Goal: Task Accomplishment & Management: Manage account settings

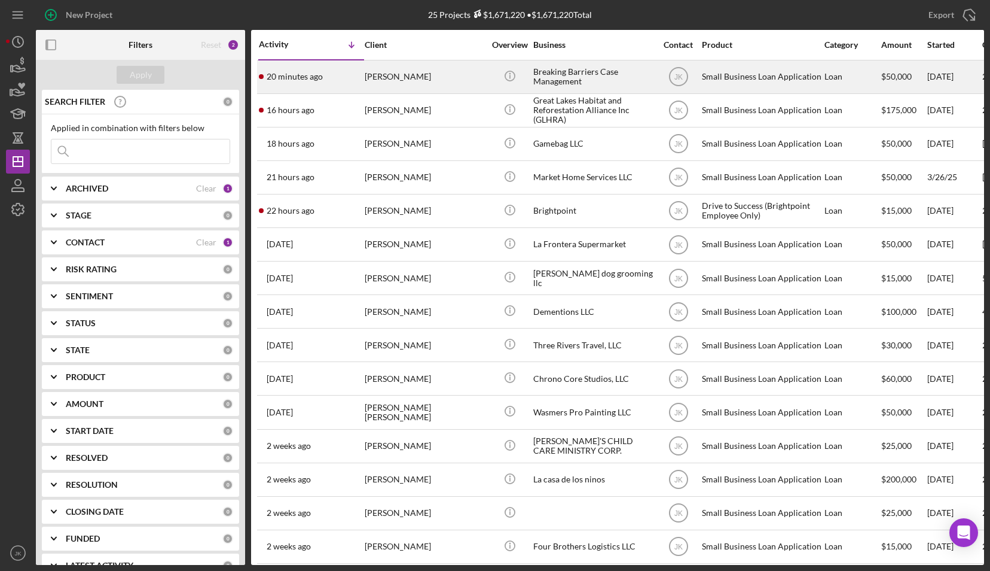
click at [420, 79] on div "[PERSON_NAME]" at bounding box center [425, 77] width 120 height 32
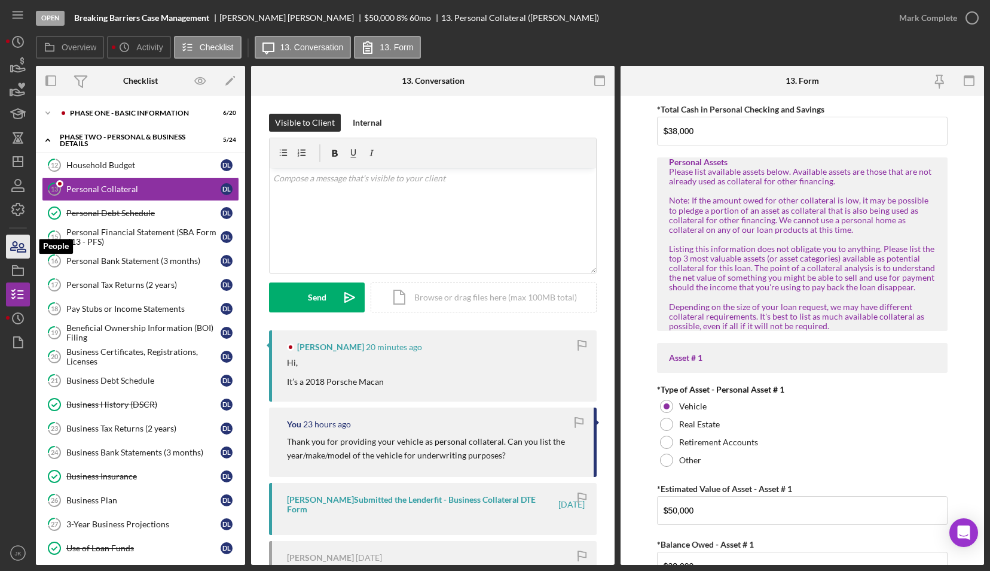
click at [22, 249] on icon "button" at bounding box center [21, 247] width 8 height 8
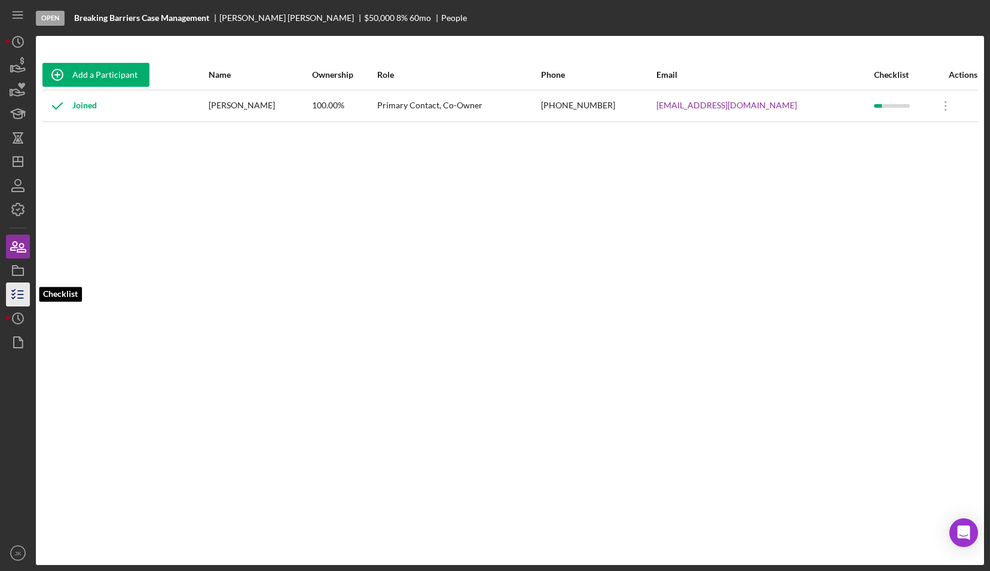
click at [25, 293] on icon "button" at bounding box center [18, 294] width 30 height 30
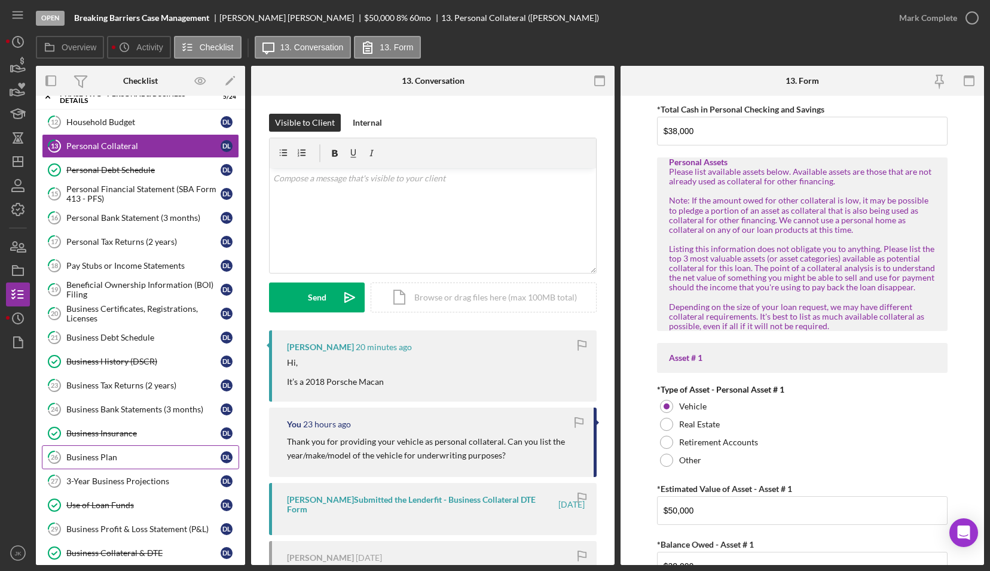
scroll to position [60, 0]
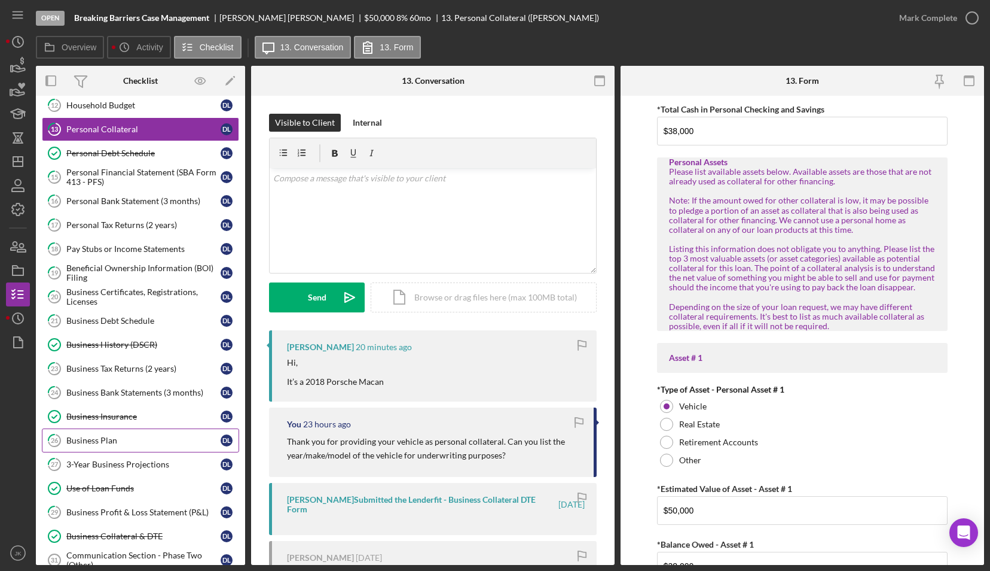
click at [131, 435] on div "Business Plan" at bounding box center [143, 440] width 154 height 10
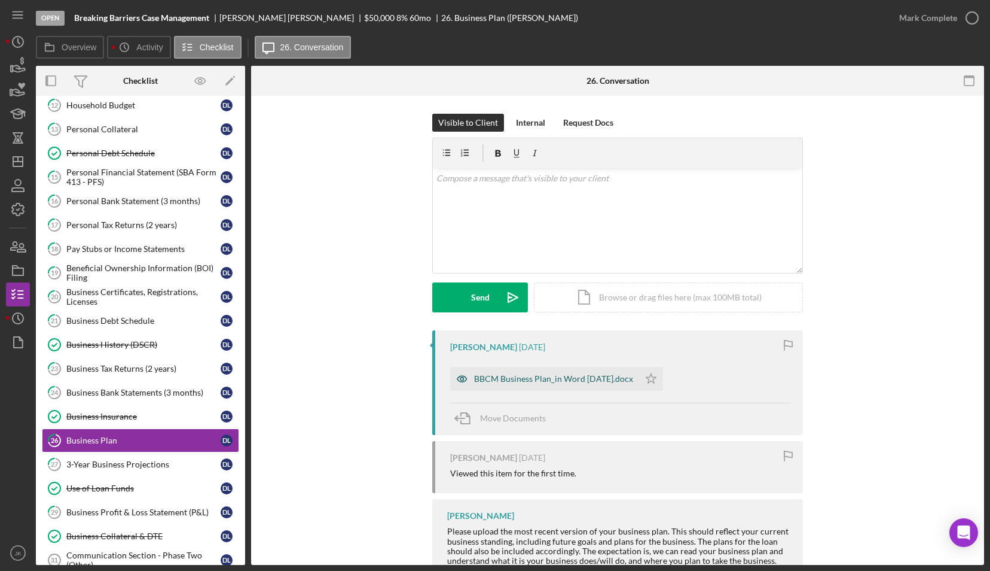
click at [529, 377] on div "BBCM Business Plan_in Word AUG 2025.docx" at bounding box center [553, 379] width 159 height 10
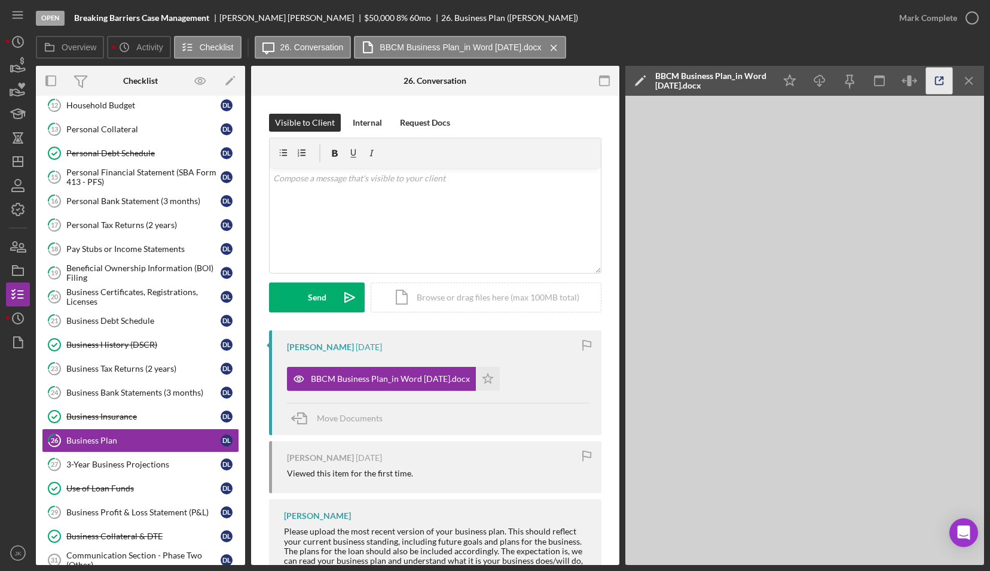
click at [947, 83] on icon "button" at bounding box center [939, 81] width 27 height 27
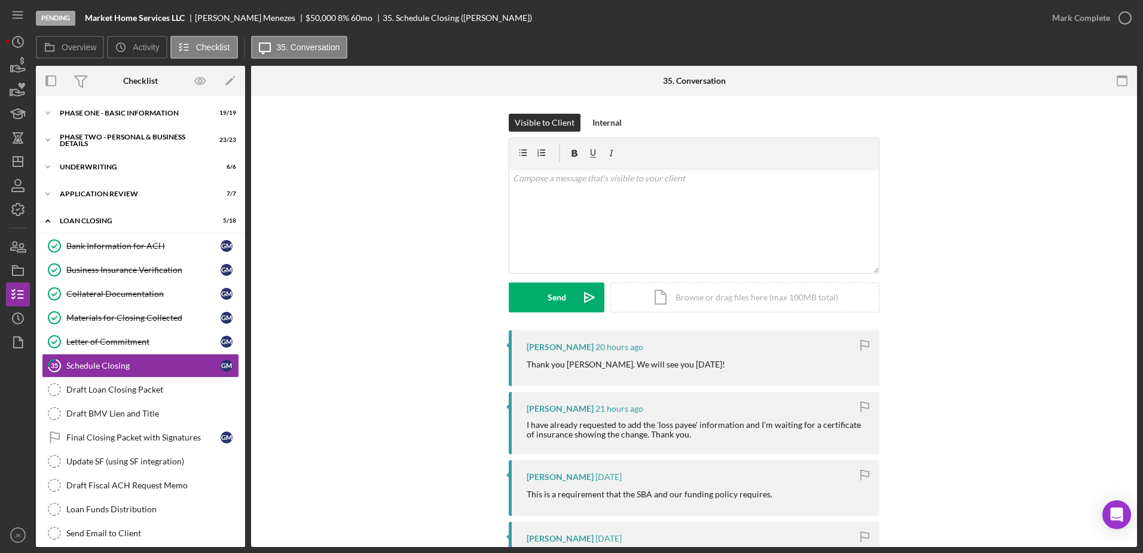
scroll to position [44, 0]
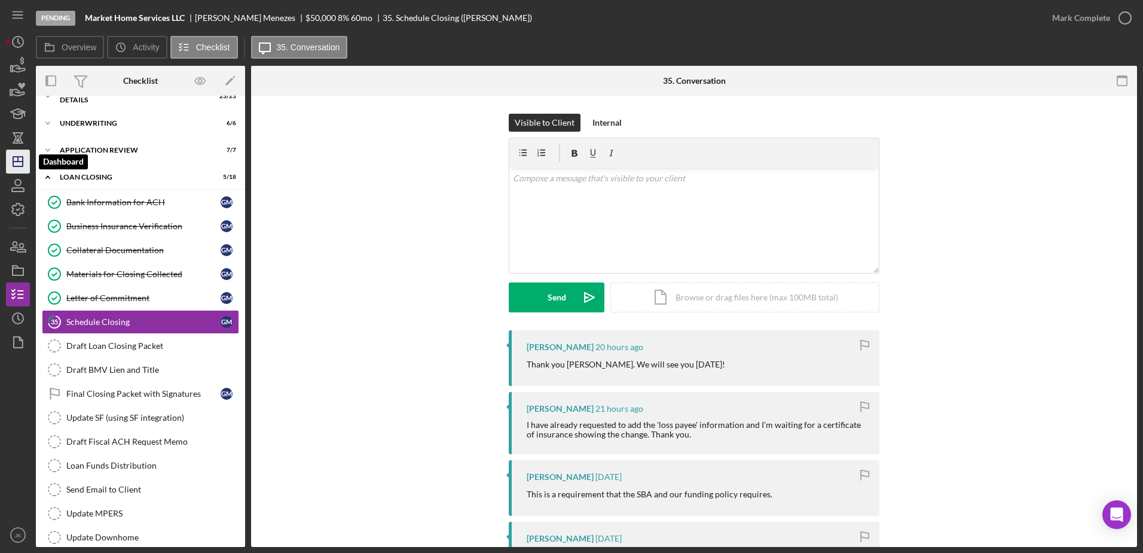
click at [25, 163] on icon "Icon/Dashboard" at bounding box center [18, 162] width 30 height 30
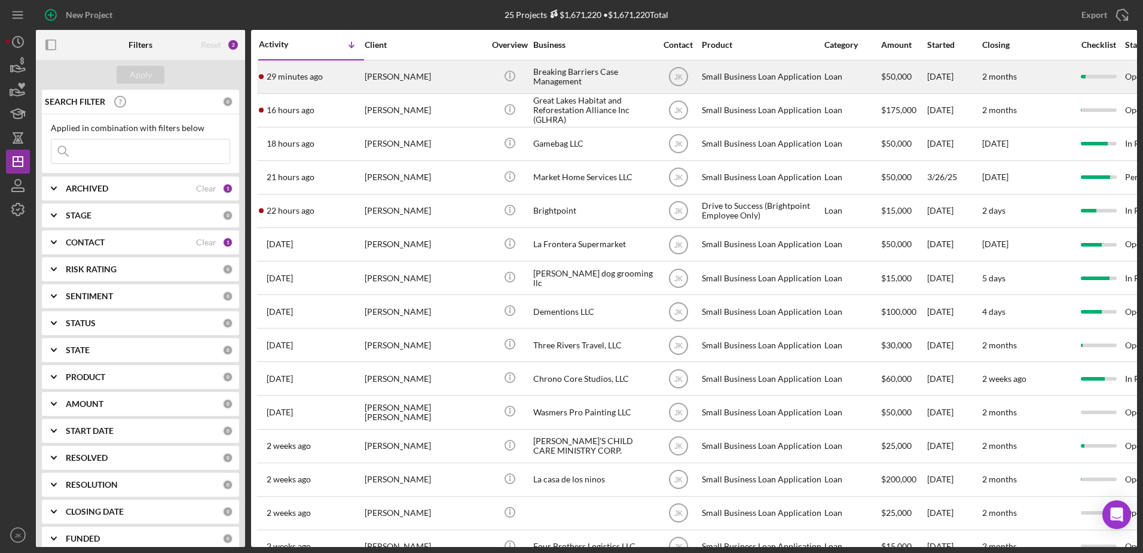
click at [440, 80] on div "[PERSON_NAME]" at bounding box center [425, 77] width 120 height 32
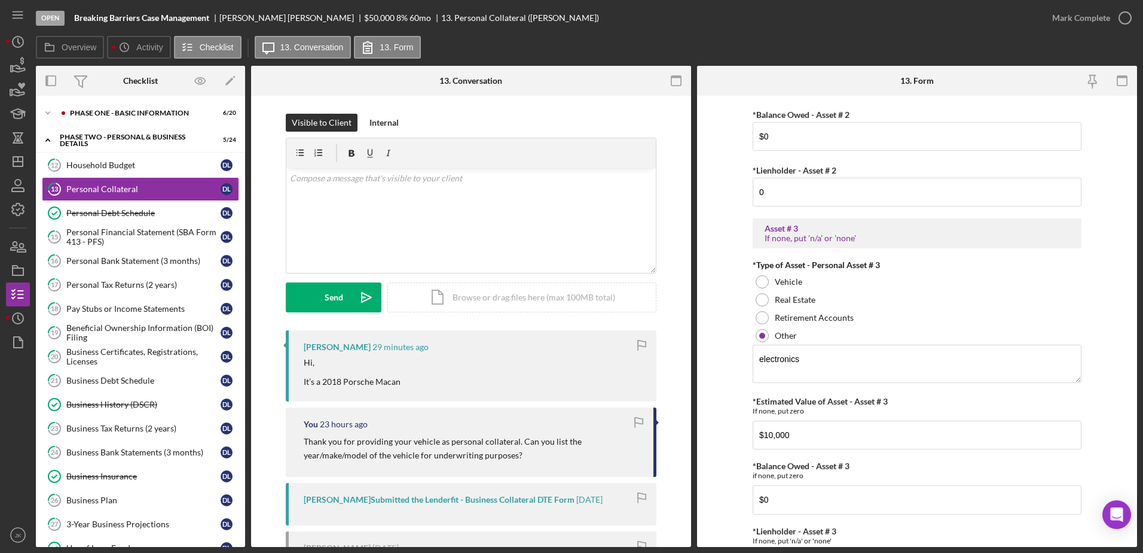
scroll to position [777, 0]
click at [426, 210] on div "v Color teal Color pink Remove color Add row above Add row below Add column bef…" at bounding box center [471, 220] width 370 height 105
click at [314, 298] on button "Send Icon/icon-invite-send" at bounding box center [334, 297] width 96 height 30
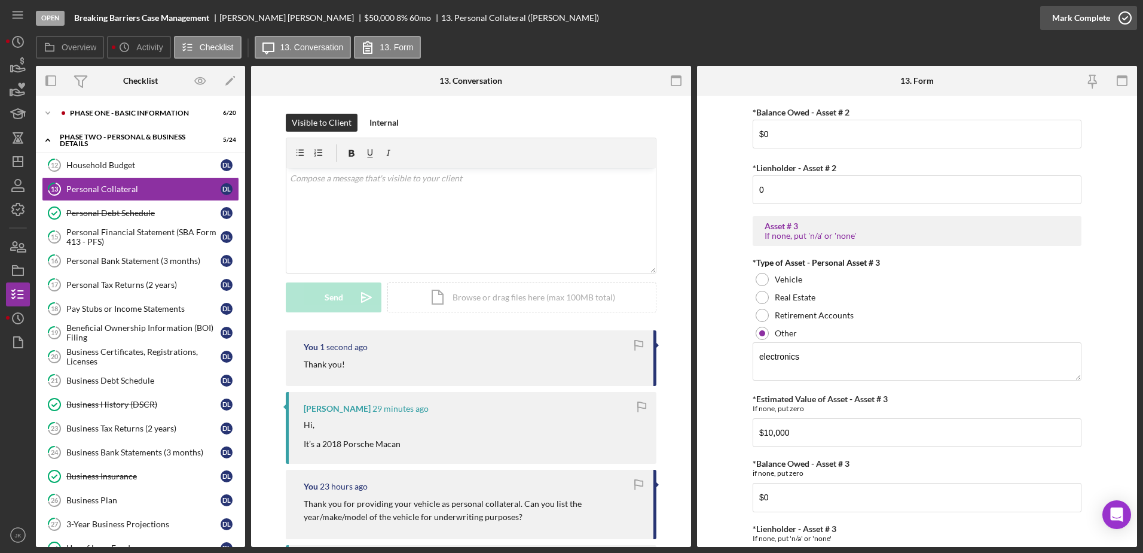
click at [1090, 17] on div "Mark Complete" at bounding box center [1081, 18] width 58 height 24
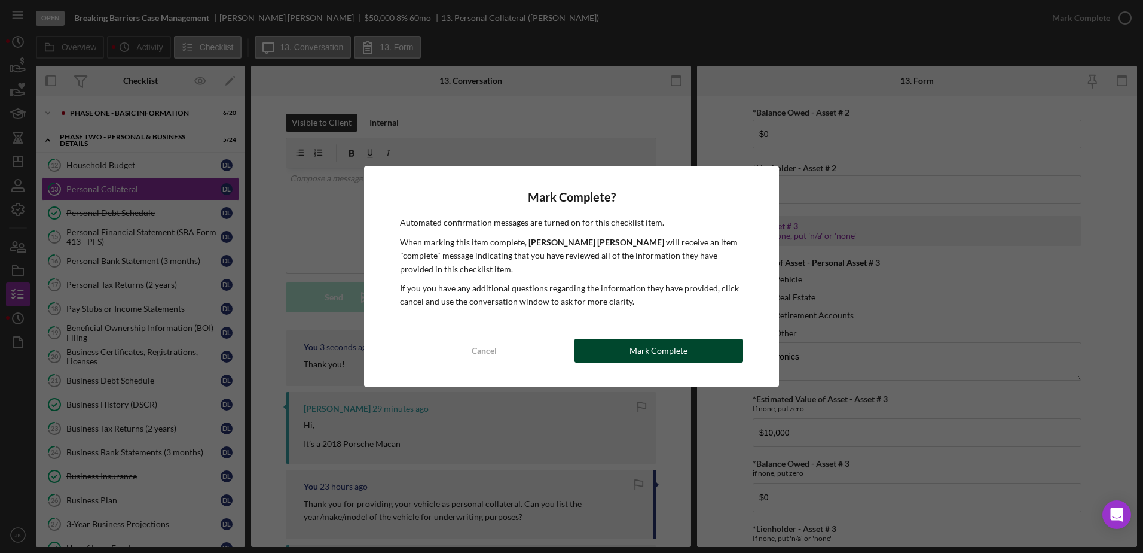
click at [693, 353] on button "Mark Complete" at bounding box center [659, 350] width 169 height 24
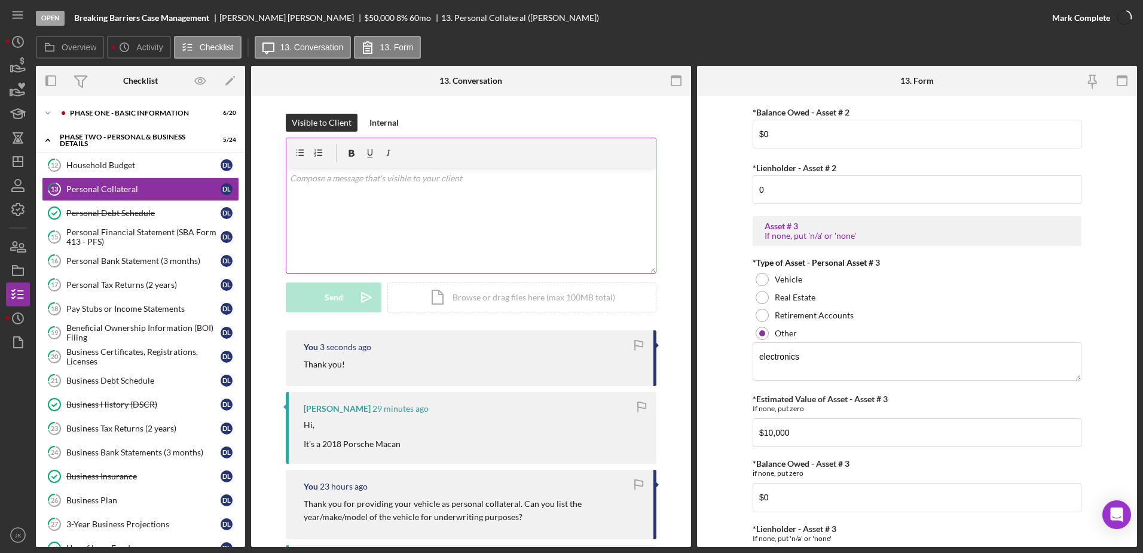
scroll to position [825, 0]
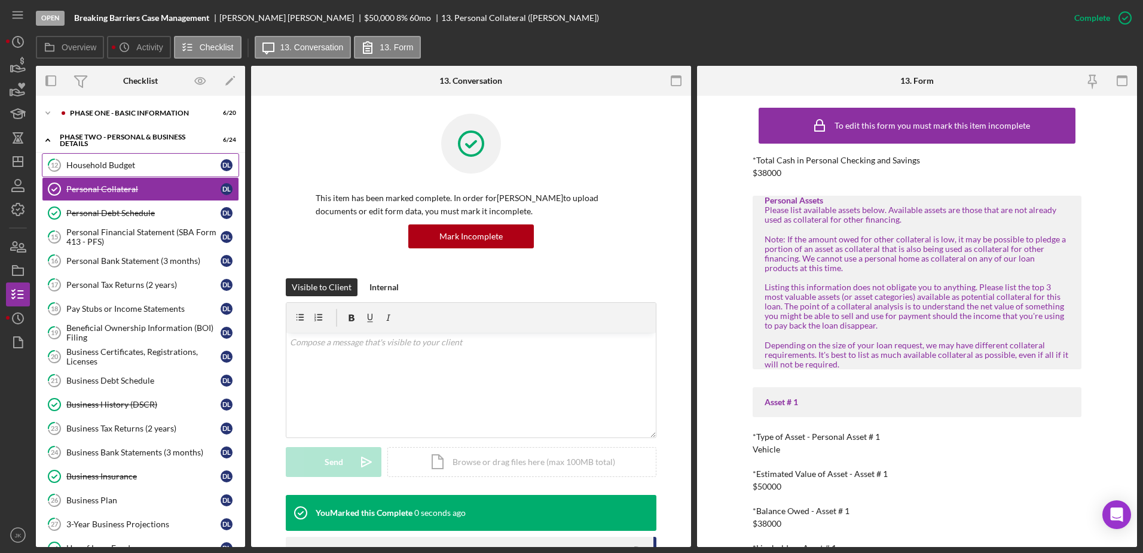
click at [126, 169] on div "Household Budget" at bounding box center [143, 165] width 154 height 10
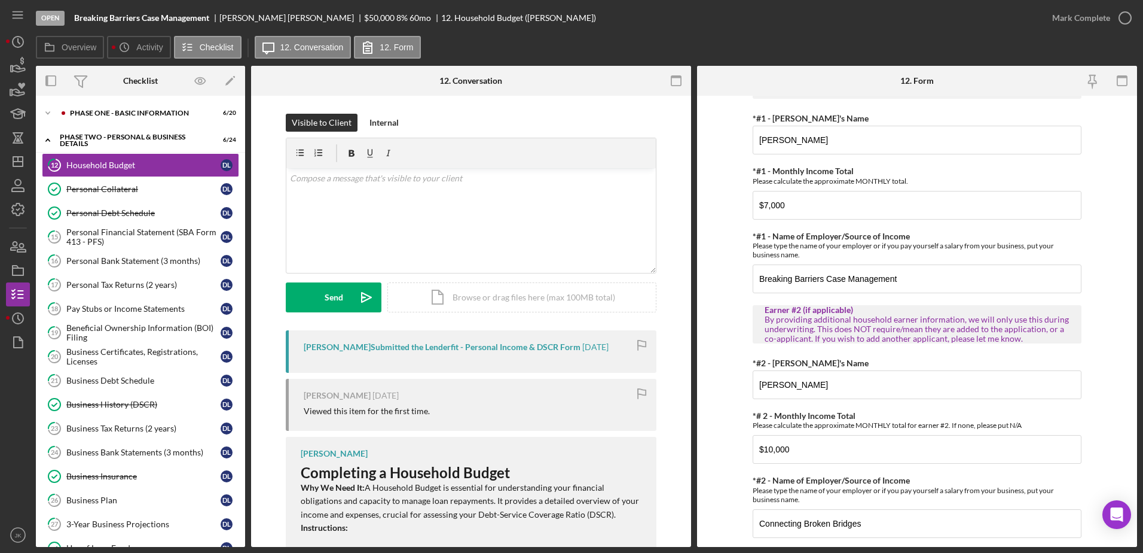
scroll to position [419, 0]
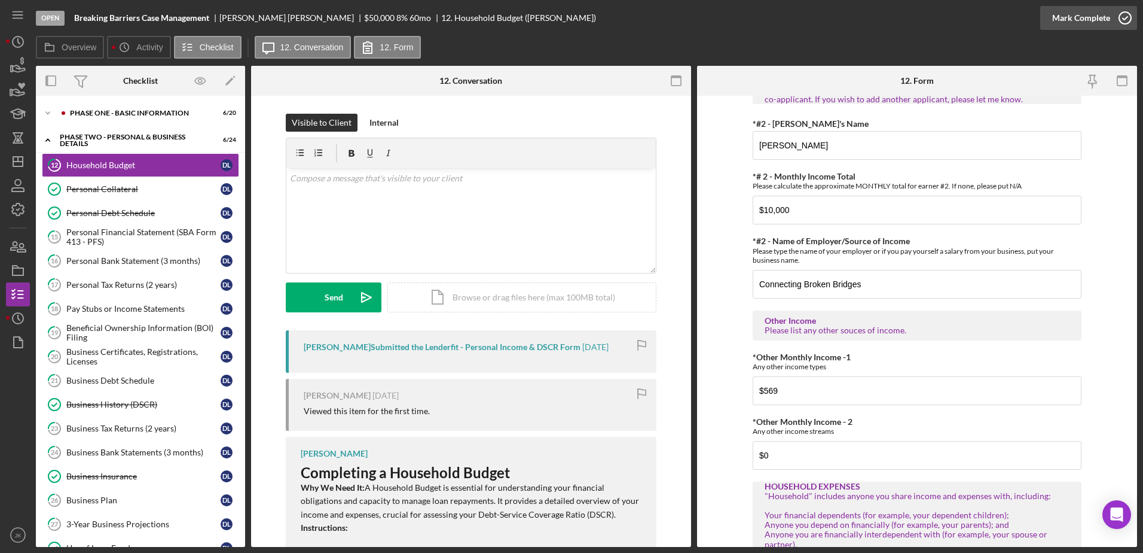
click at [1063, 18] on div "Mark Complete" at bounding box center [1081, 18] width 58 height 24
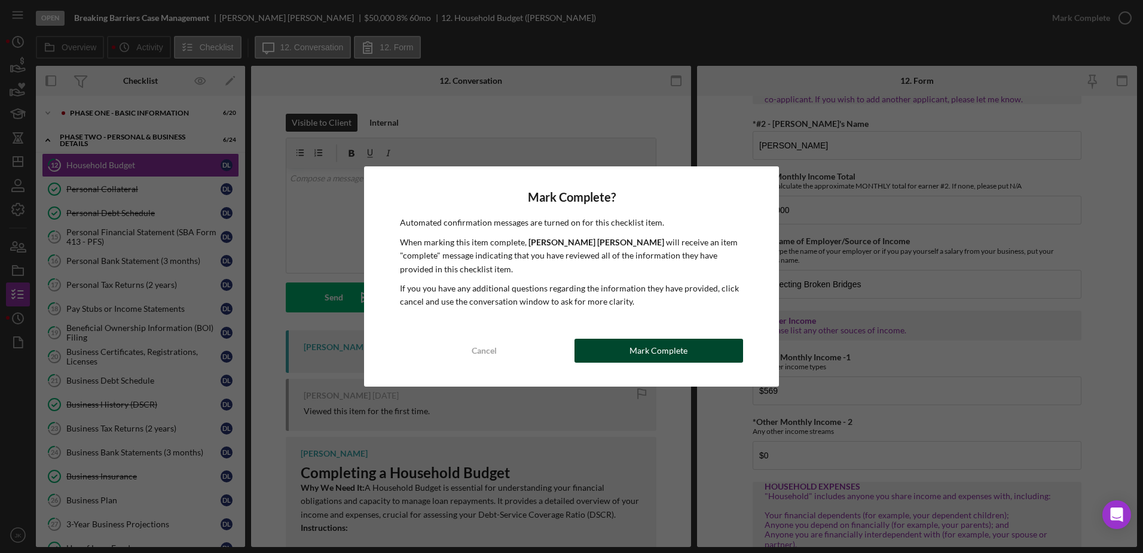
click at [649, 352] on div "Mark Complete" at bounding box center [659, 350] width 58 height 24
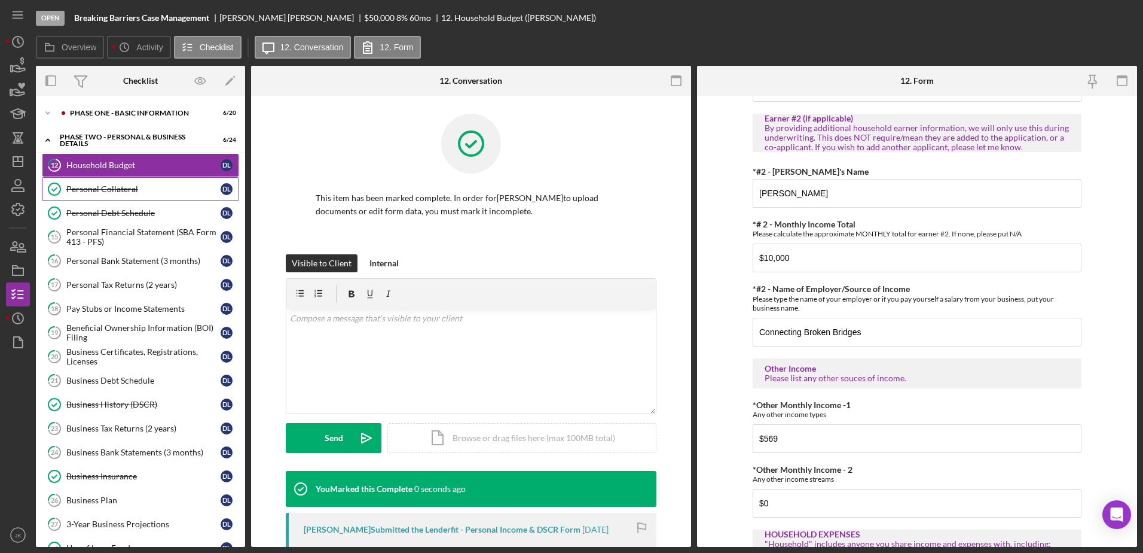
scroll to position [466, 0]
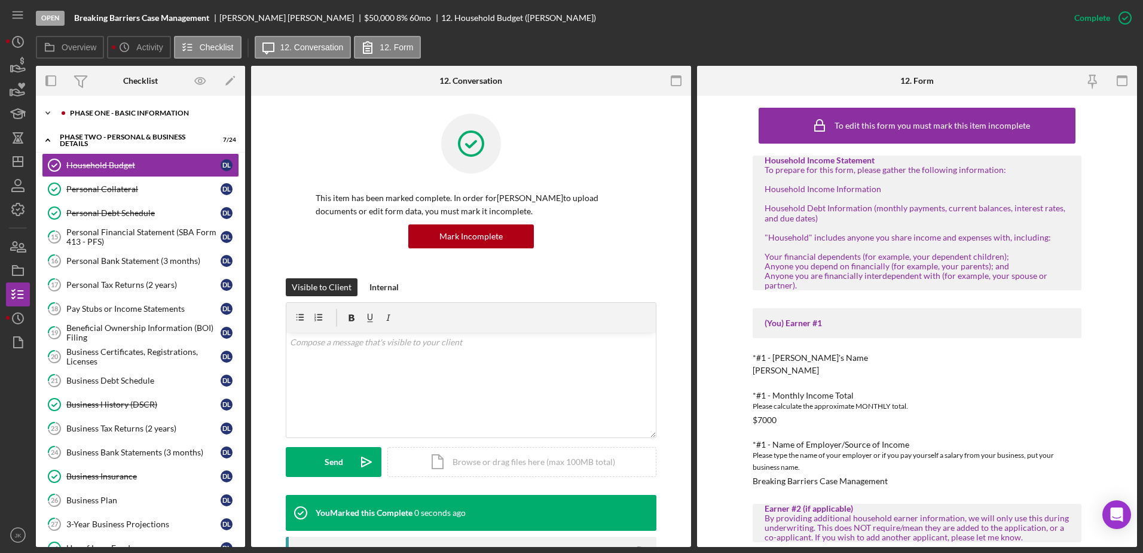
click at [144, 115] on div "Phase One - Basic Information" at bounding box center [150, 112] width 160 height 7
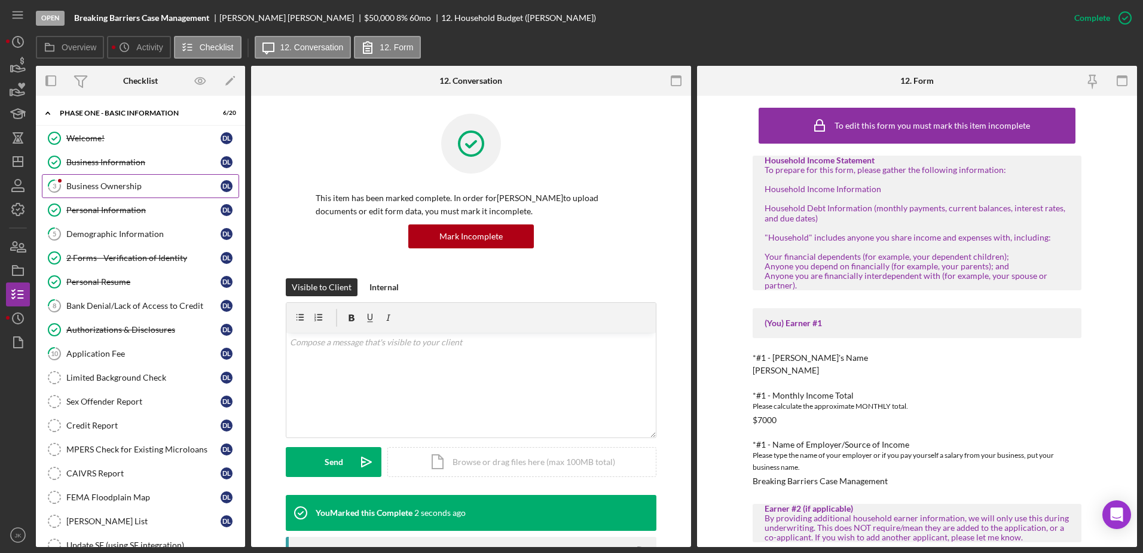
click at [136, 188] on div "Business Ownership" at bounding box center [143, 186] width 154 height 10
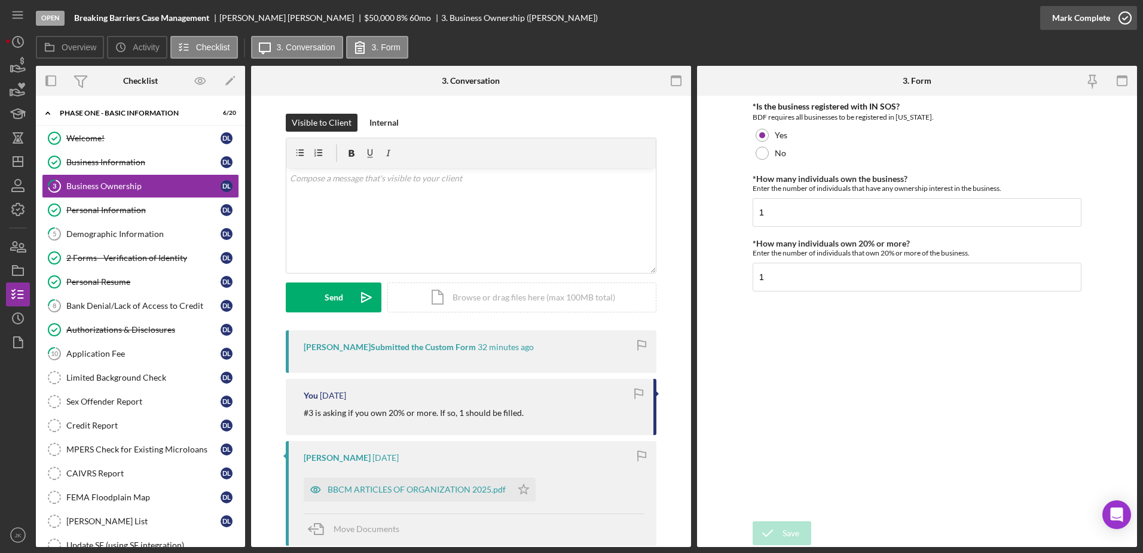
click at [1066, 22] on div "Mark Complete" at bounding box center [1081, 18] width 58 height 24
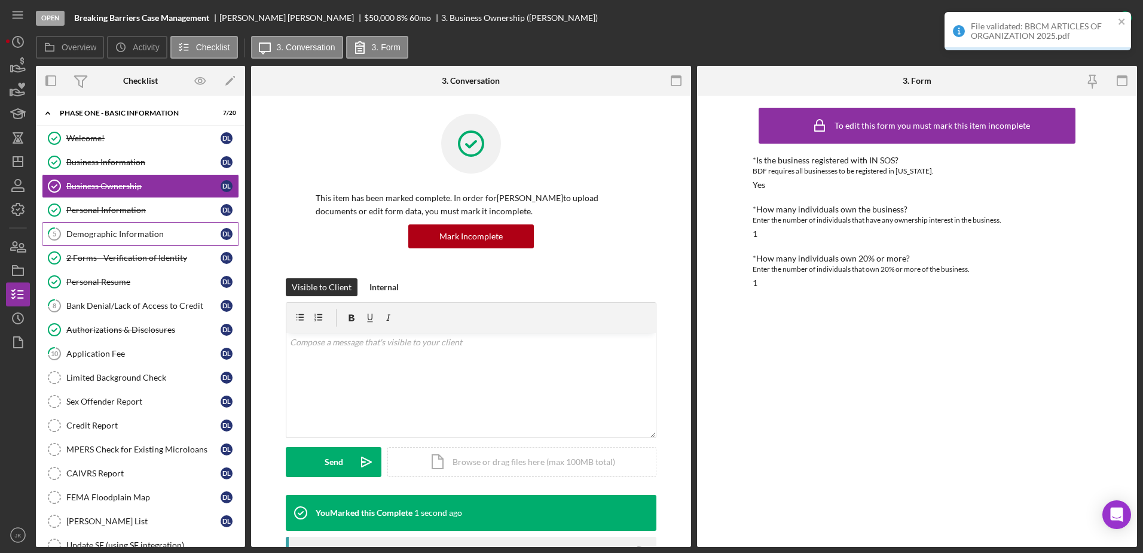
click at [134, 240] on link "5 Demographic Information D L" at bounding box center [140, 234] width 197 height 24
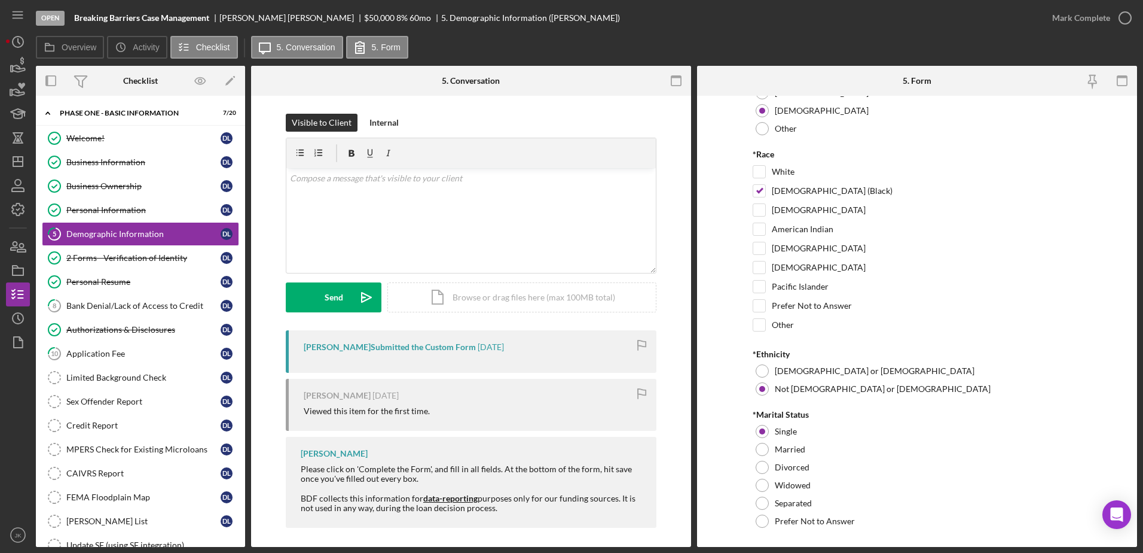
scroll to position [57, 0]
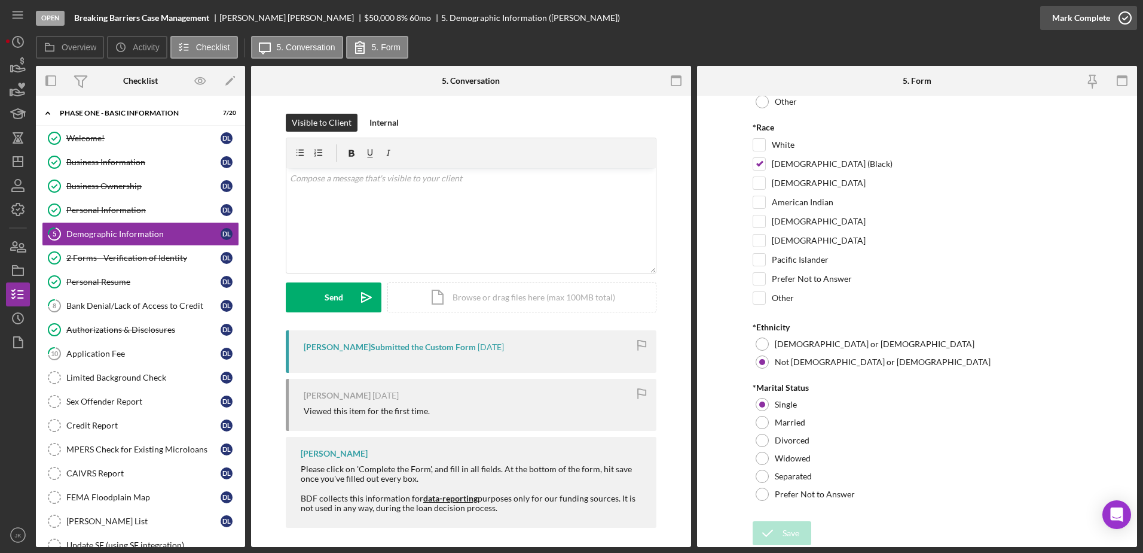
click at [1099, 15] on div "Mark Complete" at bounding box center [1081, 18] width 58 height 24
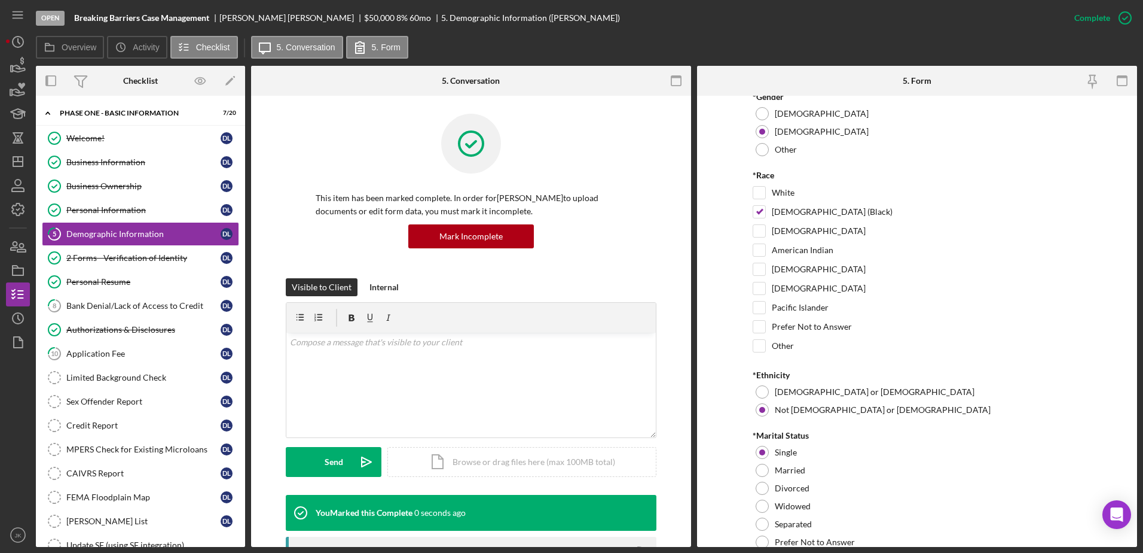
scroll to position [105, 0]
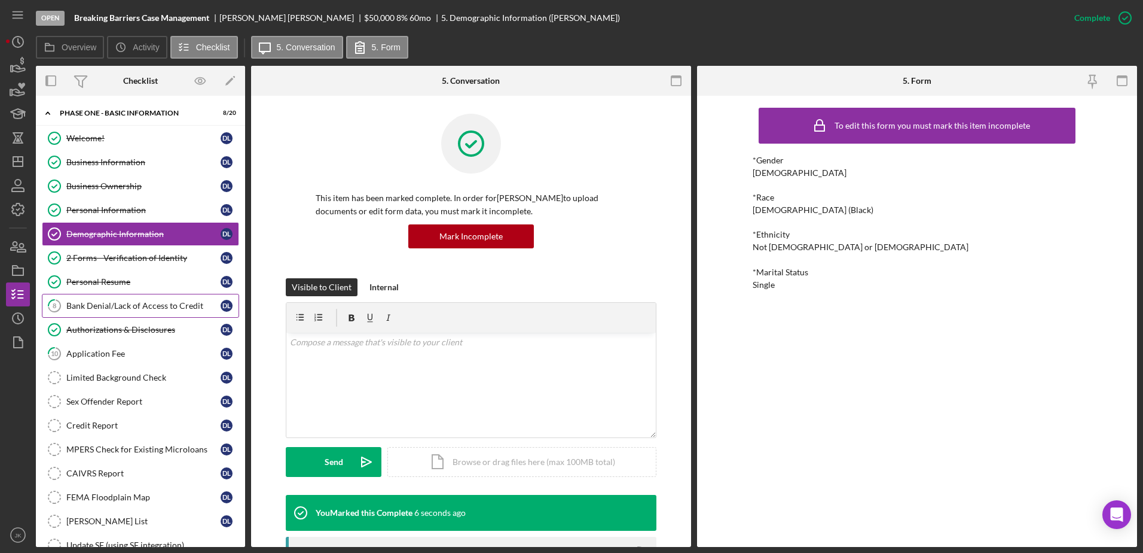
click at [150, 301] on div "Bank Denial/Lack of Access to Credit" at bounding box center [143, 306] width 154 height 10
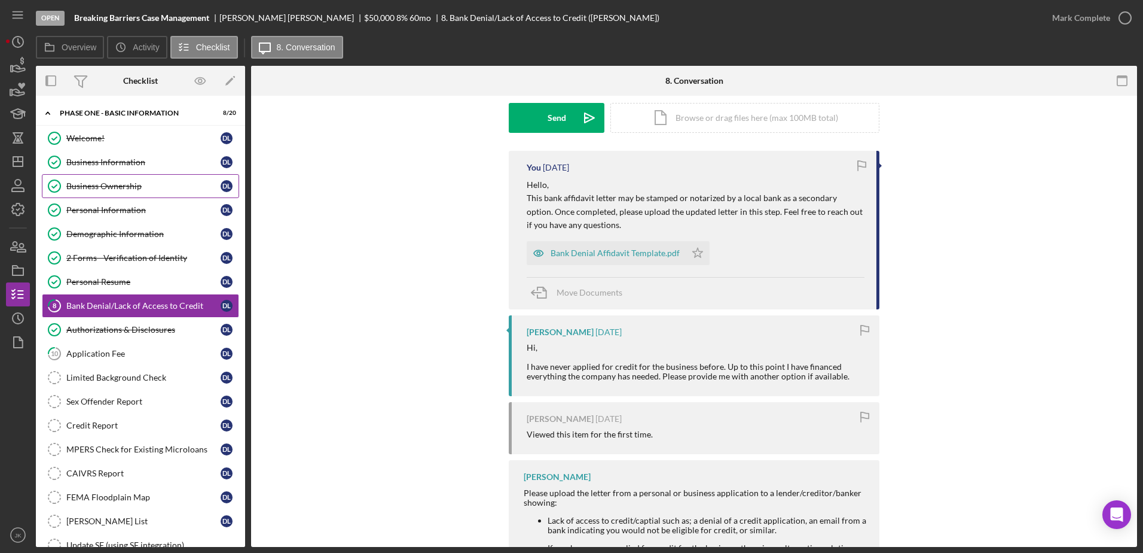
click at [142, 196] on link "Business Ownership Business Ownership D L" at bounding box center [140, 186] width 197 height 24
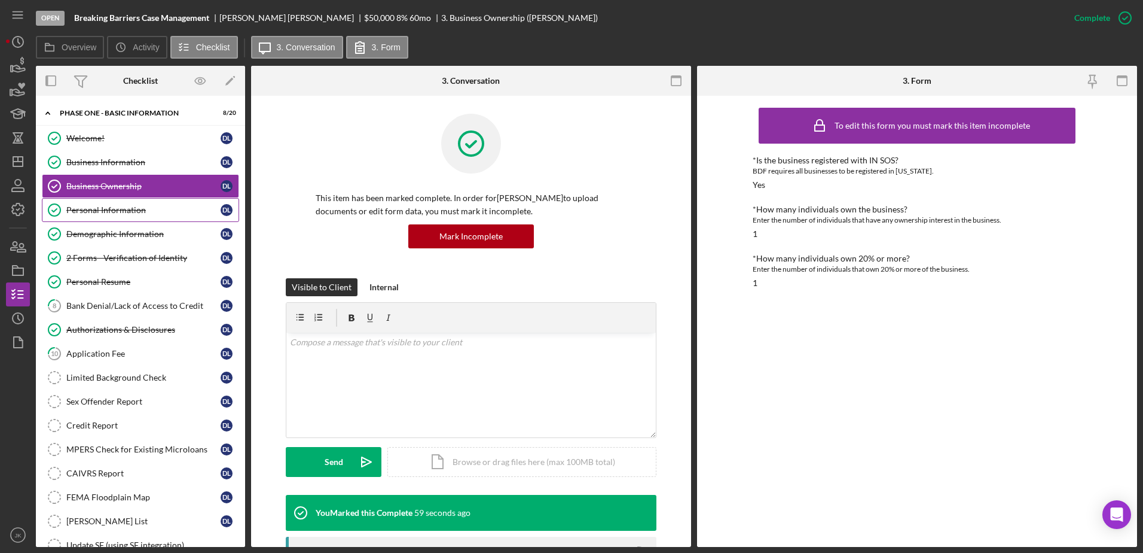
click at [146, 208] on div "Personal Information" at bounding box center [143, 210] width 154 height 10
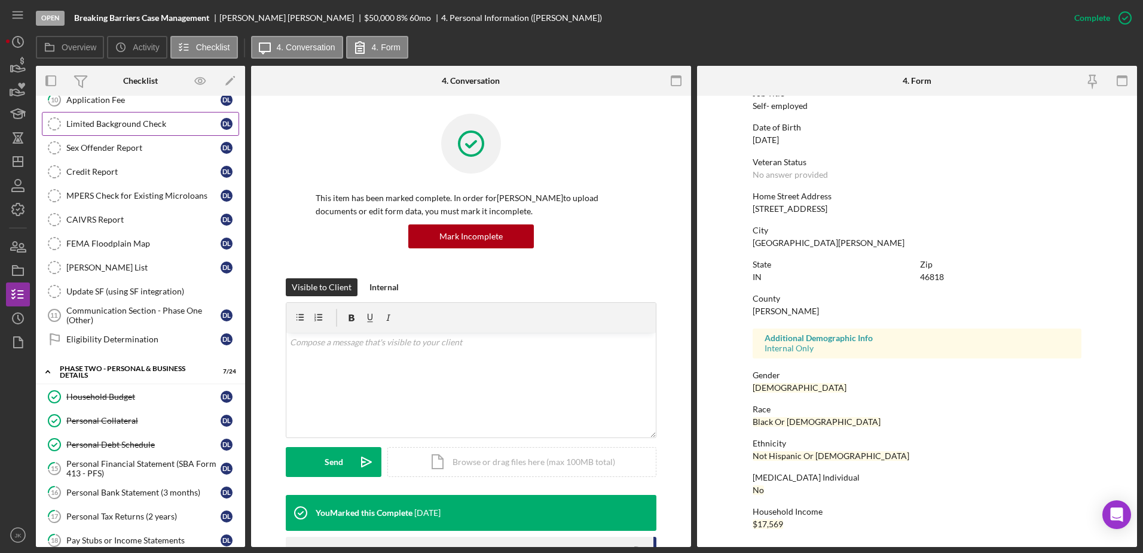
scroll to position [299, 0]
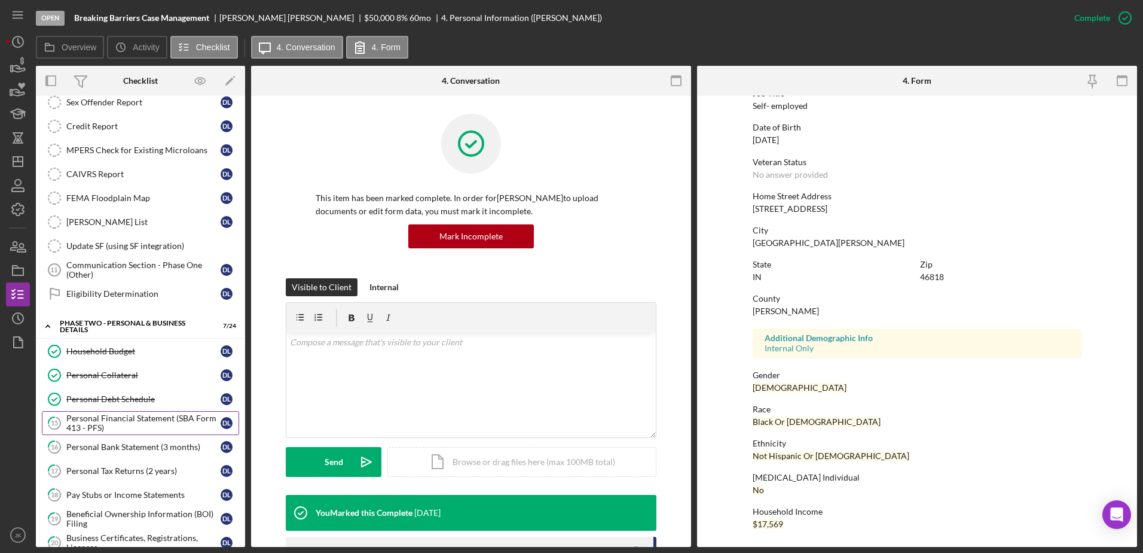
click at [158, 422] on div "Personal Financial Statement (SBA Form 413 - PFS)" at bounding box center [143, 422] width 154 height 19
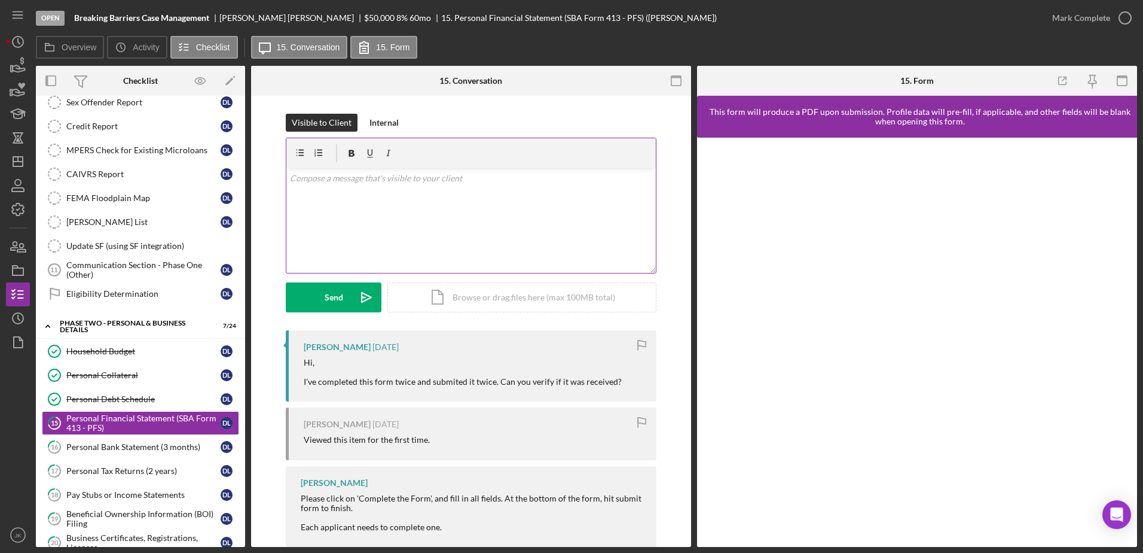
click at [479, 216] on div "v Color teal Color pink Remove color Add row above Add row below Add column bef…" at bounding box center [471, 220] width 370 height 105
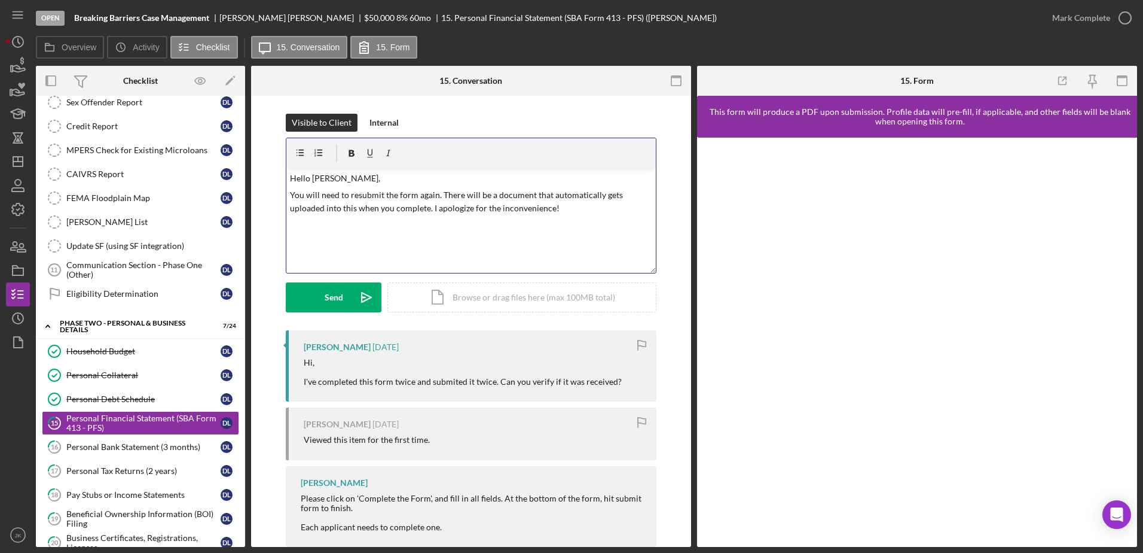
drag, startPoint x: 425, startPoint y: 208, endPoint x: 431, endPoint y: 209, distance: 6.7
click at [428, 208] on p "You will need to resubmit the form again. There will be a document that automat…" at bounding box center [471, 201] width 363 height 27
click at [626, 219] on div "v Color teal Color pink Remove color Add row above Add row below Add column bef…" at bounding box center [471, 220] width 370 height 105
click at [352, 302] on icon "Icon/icon-invite-send" at bounding box center [367, 297] width 30 height 30
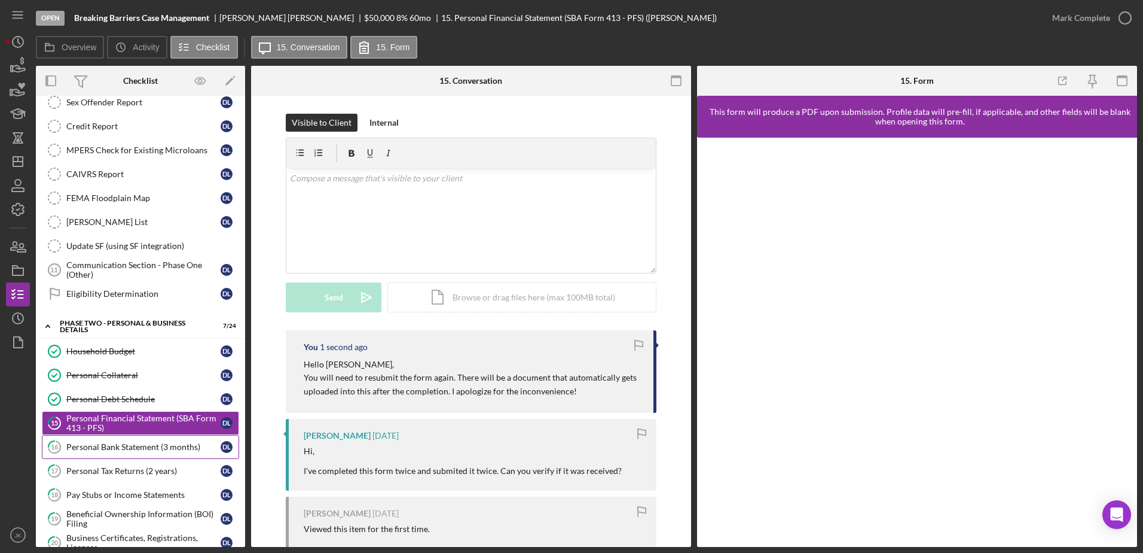
click at [119, 442] on div "Personal Bank Statement (3 months)" at bounding box center [143, 447] width 154 height 10
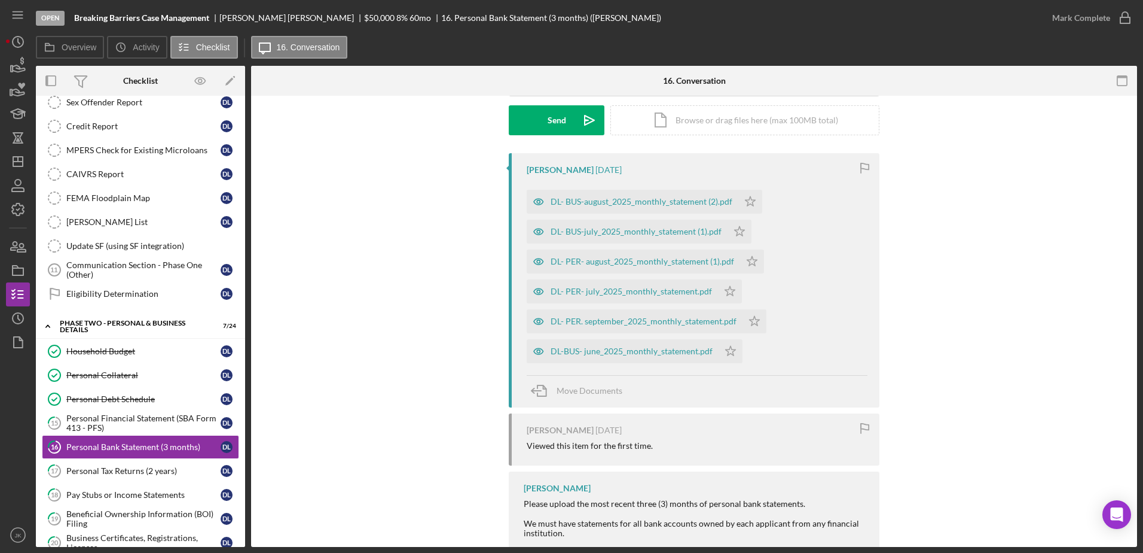
scroll to position [179, 0]
click at [142, 472] on div "Personal Tax Returns (2 years)" at bounding box center [143, 471] width 154 height 10
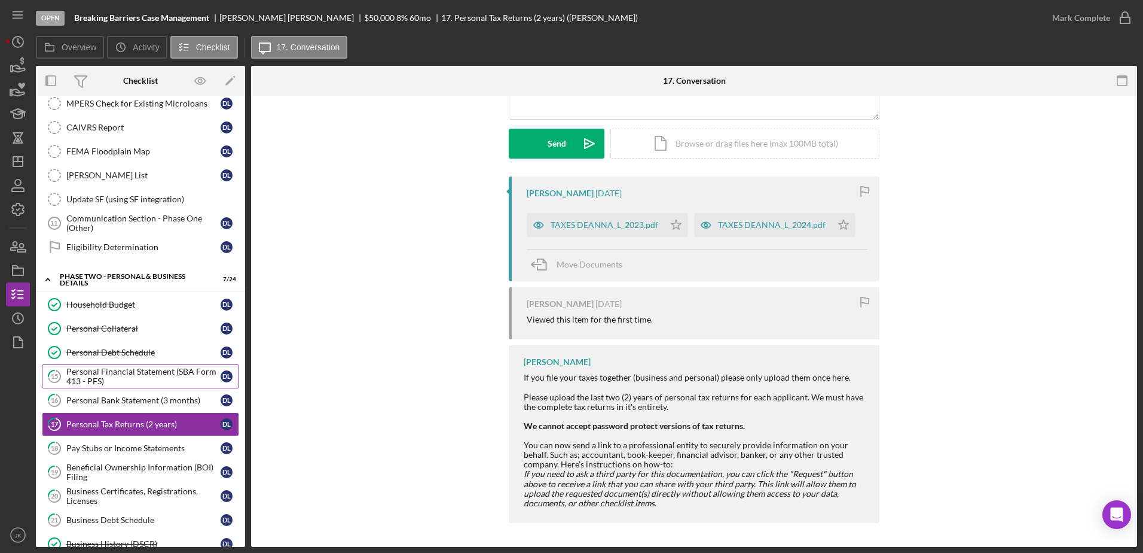
scroll to position [419, 0]
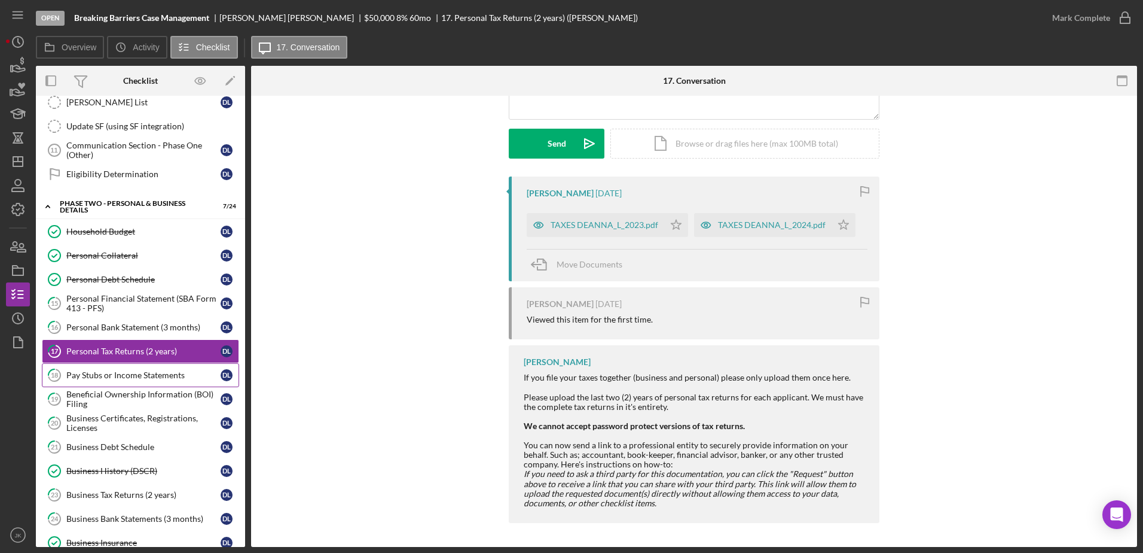
click at [150, 379] on div "Pay Stubs or Income Statements" at bounding box center [143, 375] width 154 height 10
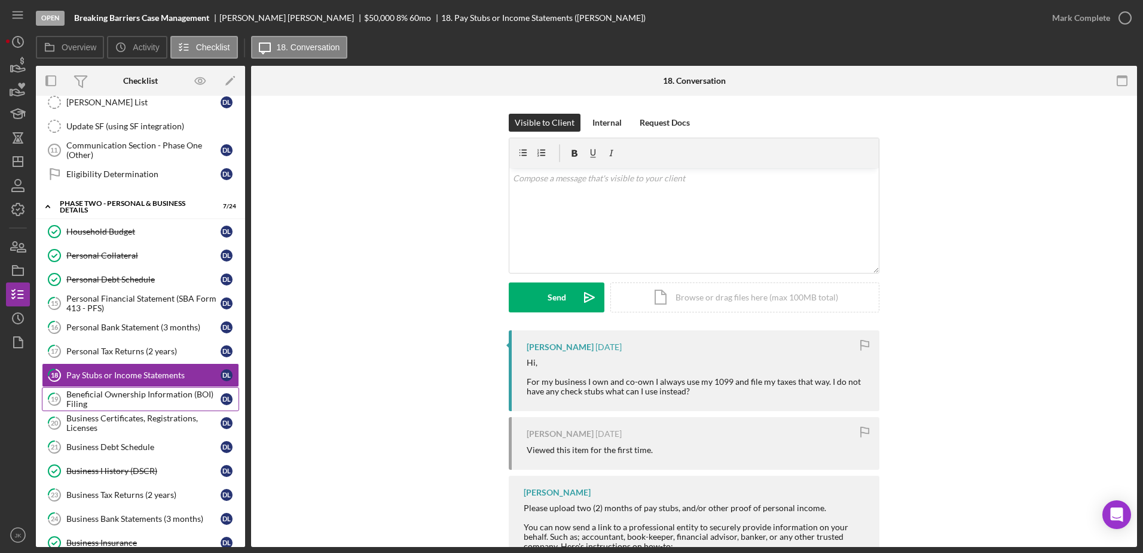
click at [157, 395] on div "Beneficial Ownership Information (BOI) Filing" at bounding box center [143, 398] width 154 height 19
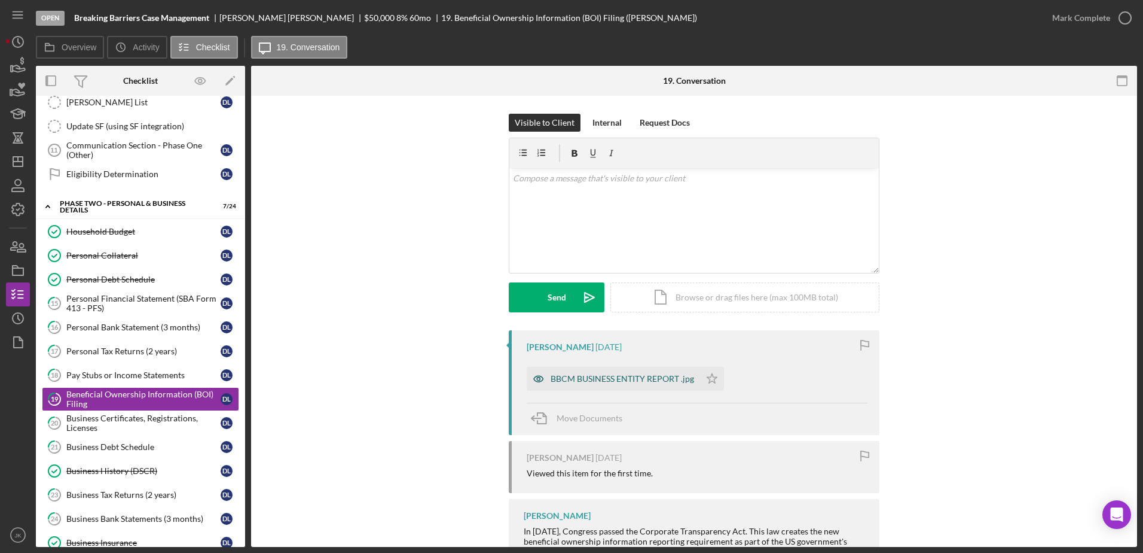
click at [624, 383] on div "BBCM BUSINESS ENTITY REPORT .jpg" at bounding box center [623, 379] width 144 height 10
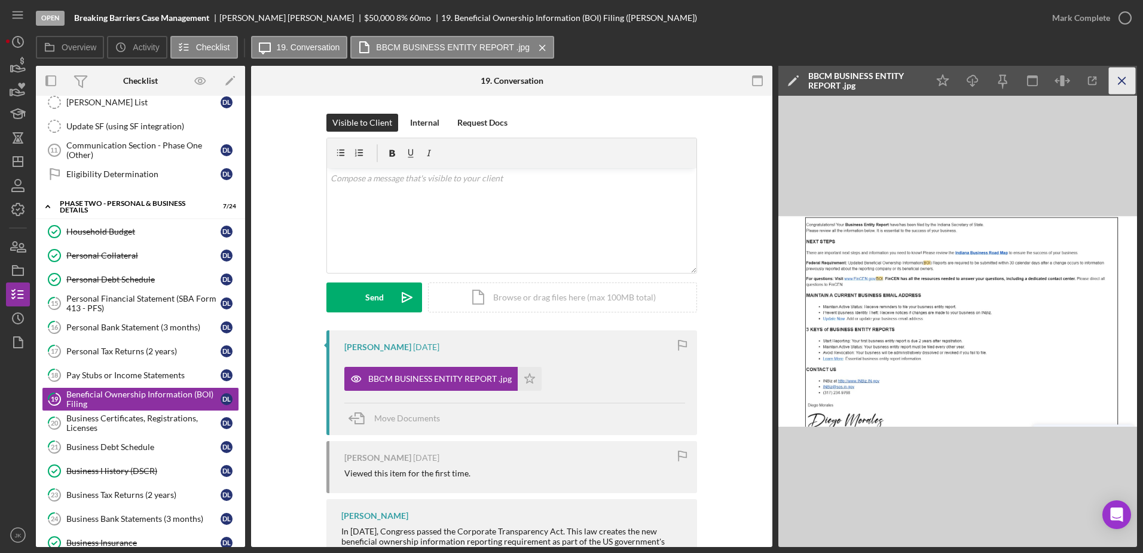
click at [1129, 78] on icon "Icon/Menu Close" at bounding box center [1122, 81] width 27 height 27
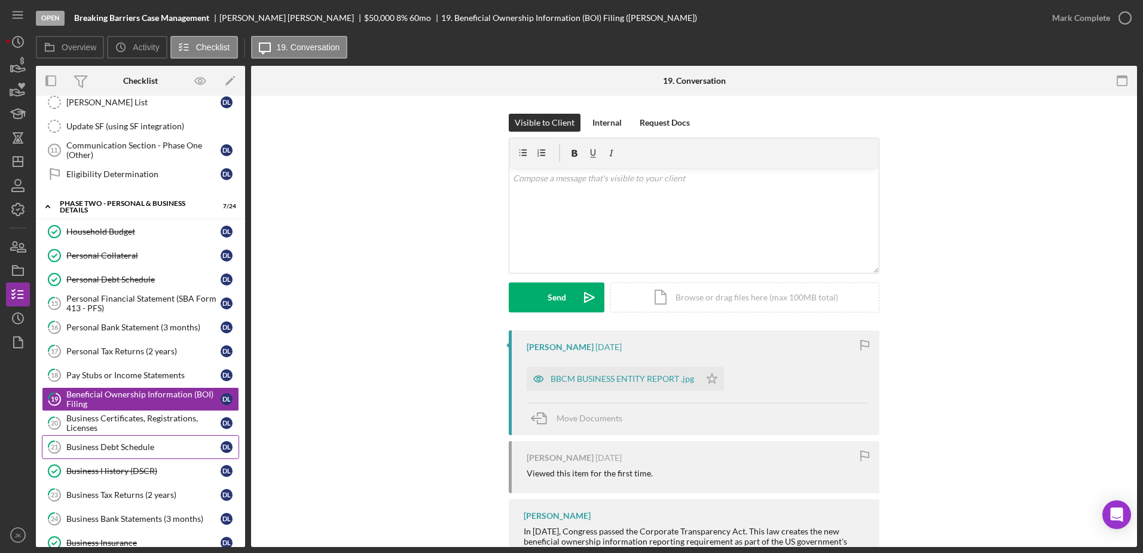
click at [156, 448] on div "Business Debt Schedule" at bounding box center [143, 447] width 154 height 10
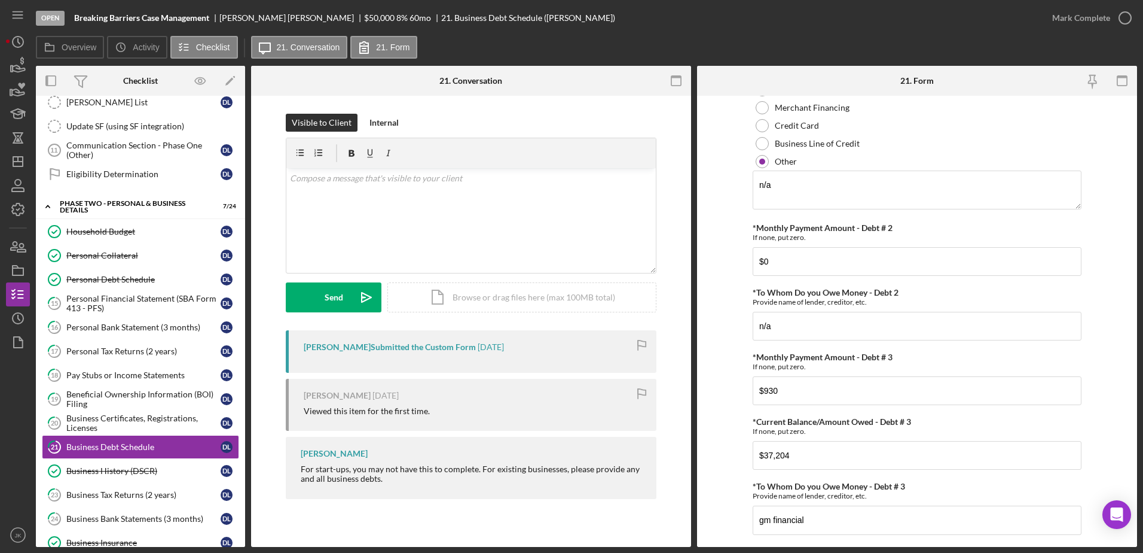
scroll to position [1077, 0]
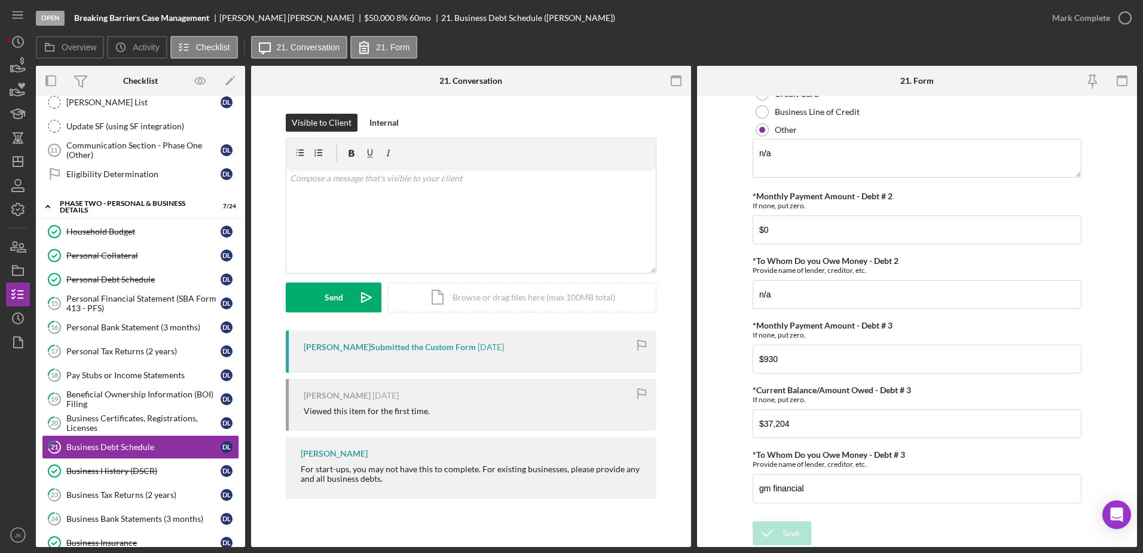
click at [1100, 30] on div "Mark Complete" at bounding box center [1089, 18] width 97 height 36
click at [1080, 15] on div "Mark Complete" at bounding box center [1081, 18] width 58 height 24
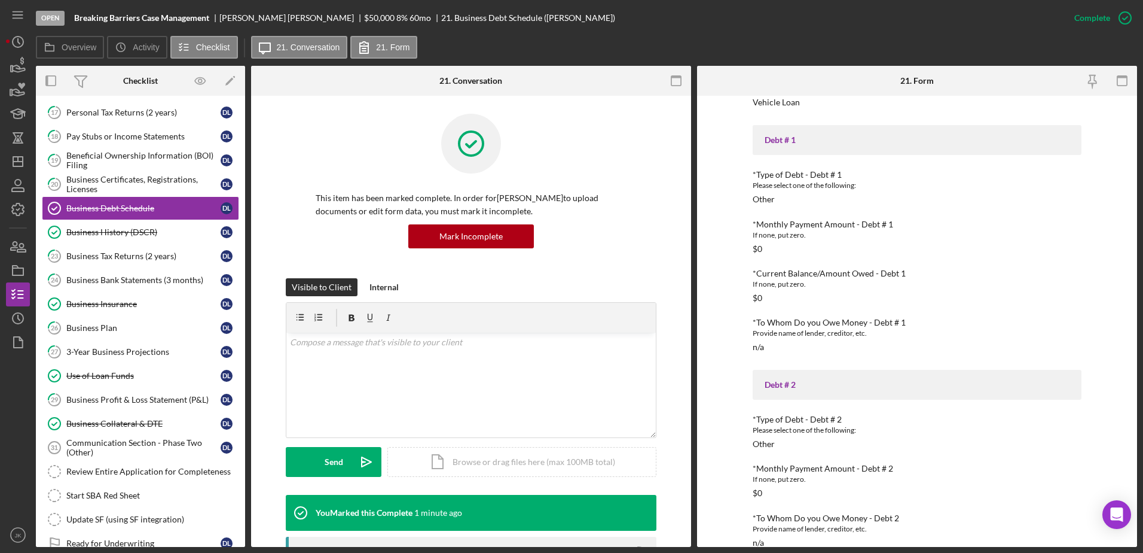
scroll to position [658, 0]
click at [161, 355] on div "3-Year Business Projections" at bounding box center [143, 351] width 154 height 10
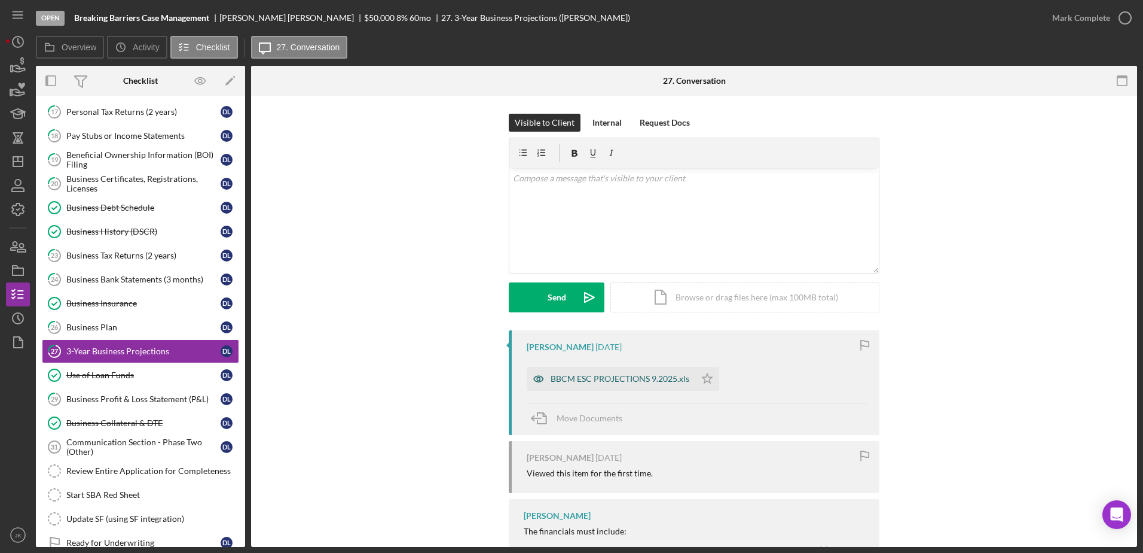
click at [604, 376] on div "BBCM ESC PROJECTIONS 9.2025.xls" at bounding box center [620, 379] width 139 height 10
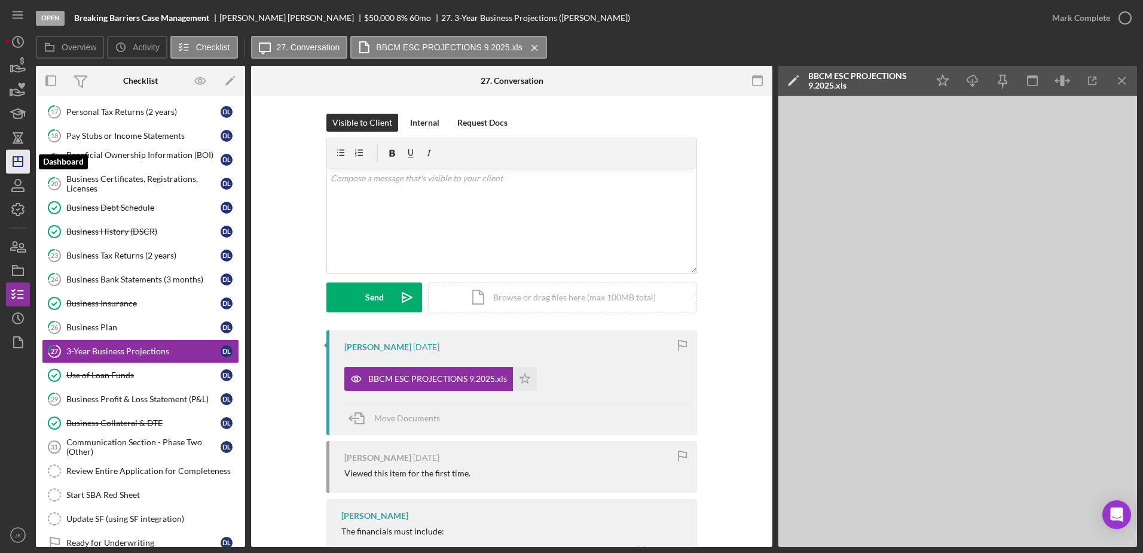
click at [23, 155] on icon "Icon/Dashboard" at bounding box center [18, 162] width 30 height 30
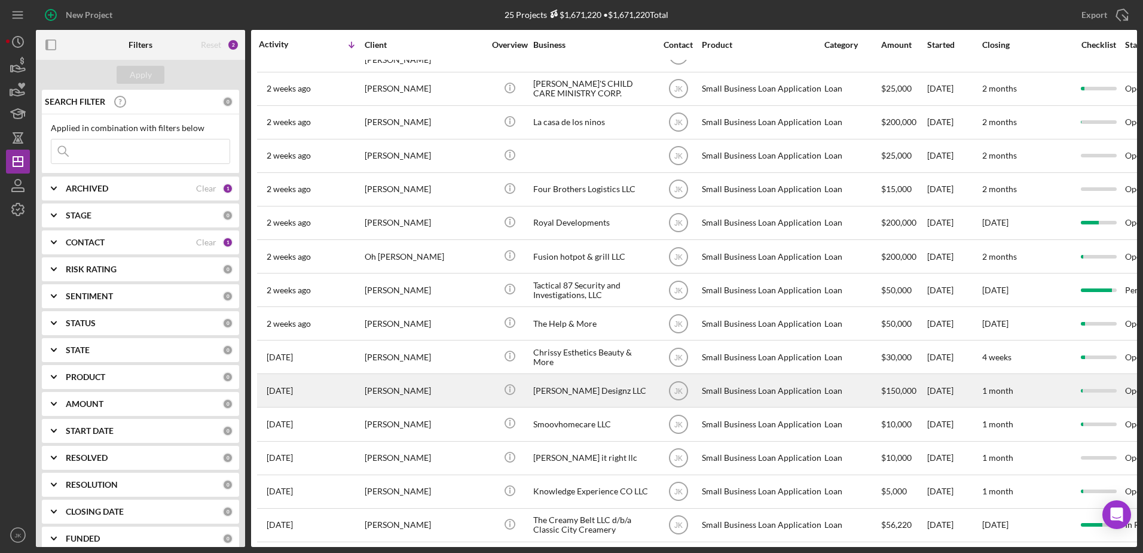
scroll to position [359, 0]
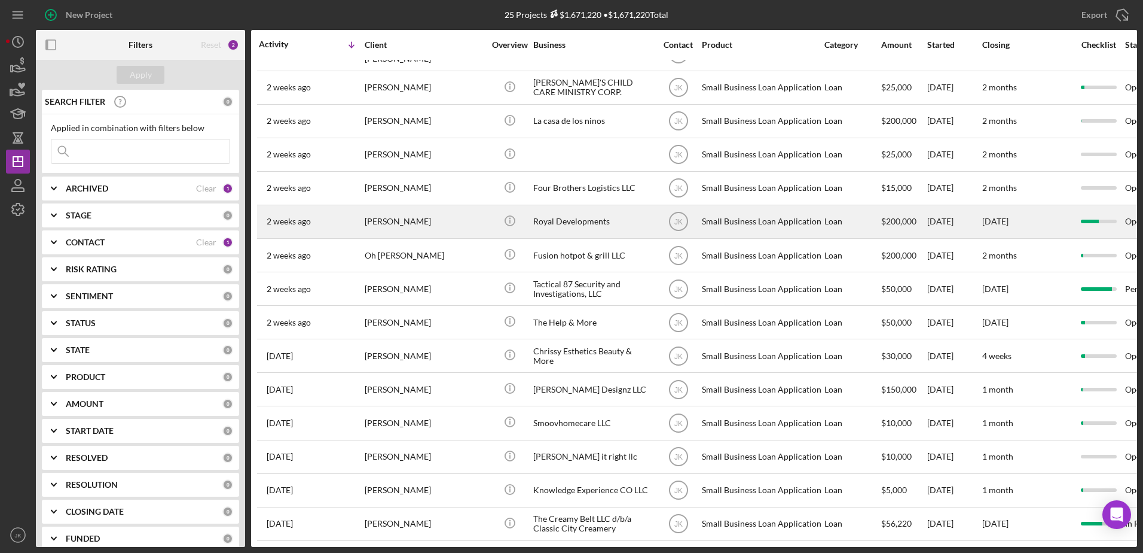
click at [564, 228] on div "Royal Developments" at bounding box center [593, 222] width 120 height 32
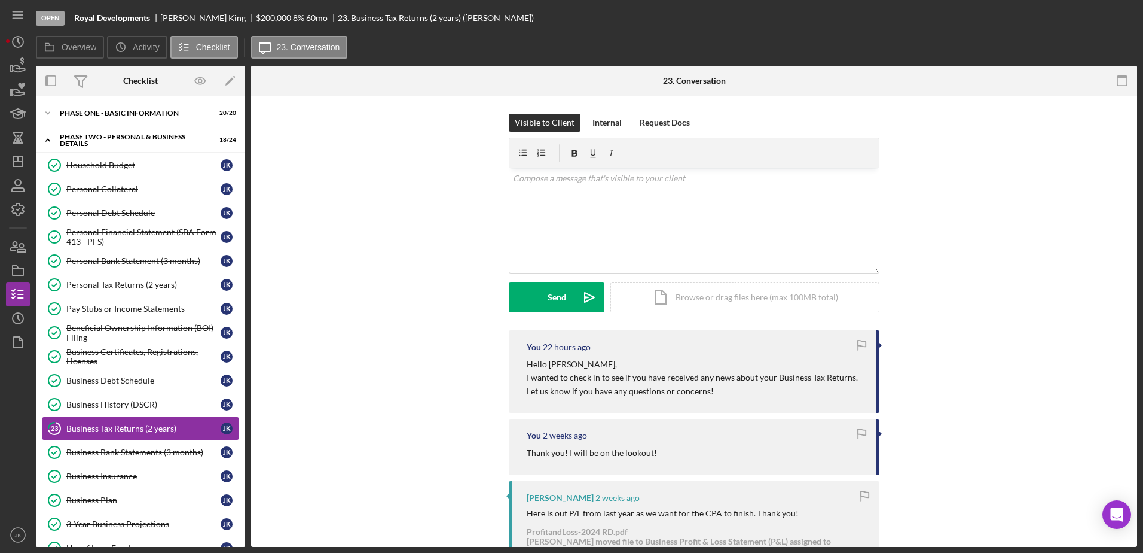
scroll to position [106, 0]
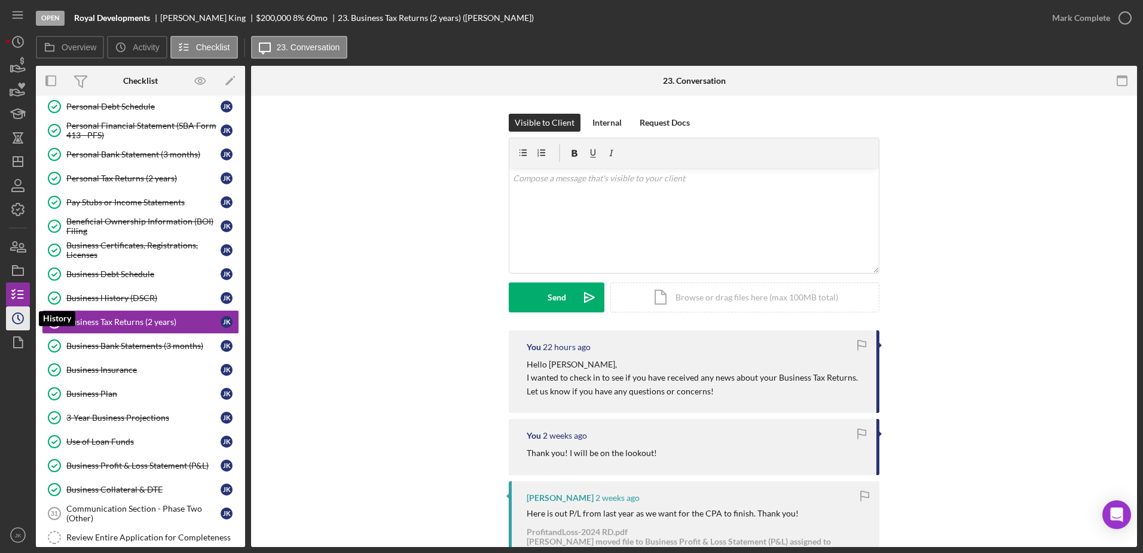
click at [26, 313] on icon "Icon/History" at bounding box center [18, 318] width 30 height 30
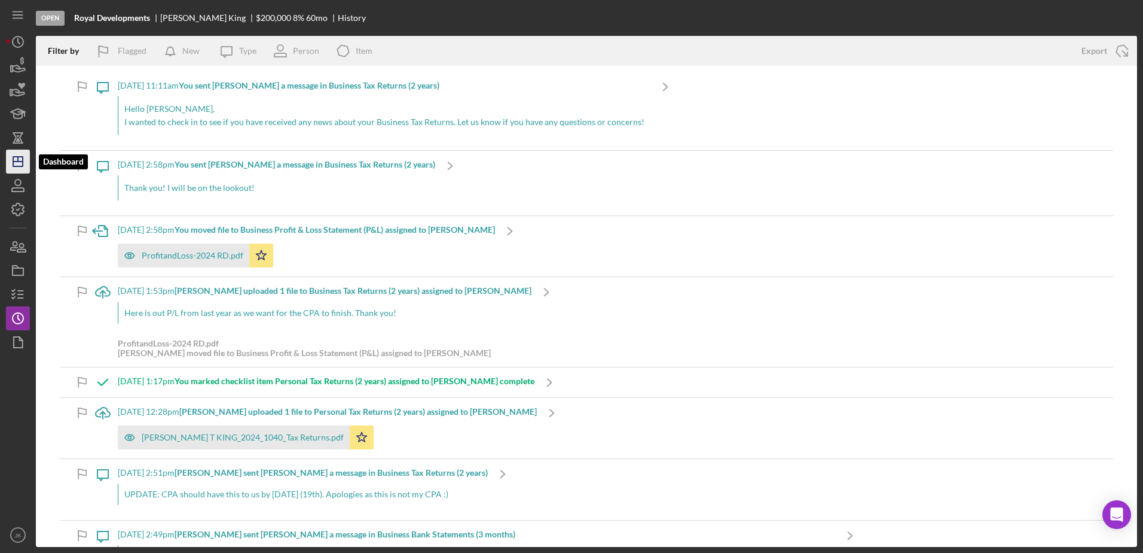
click at [17, 157] on polygon "button" at bounding box center [18, 162] width 10 height 10
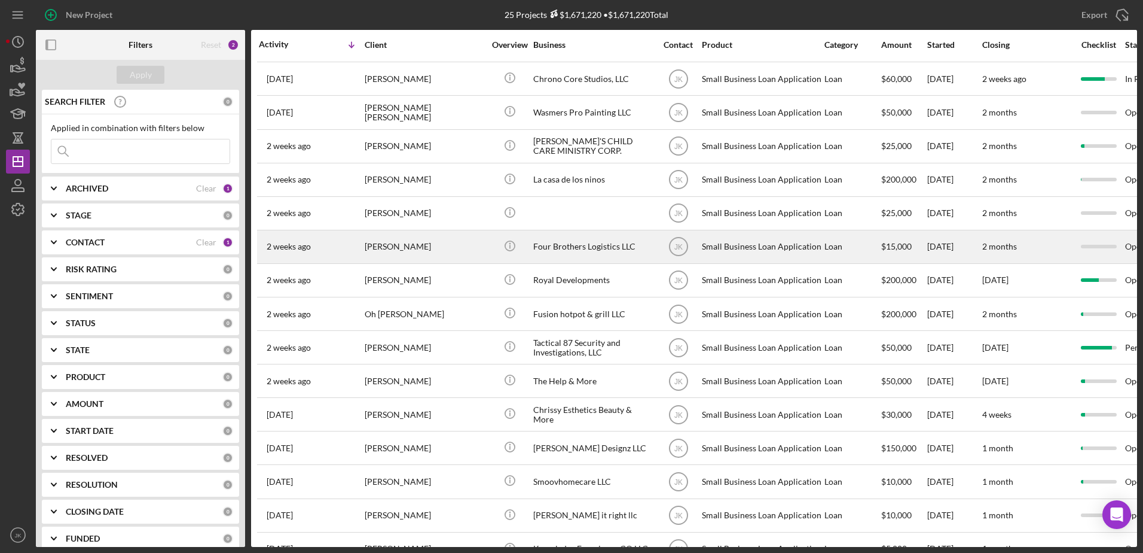
scroll to position [367, 0]
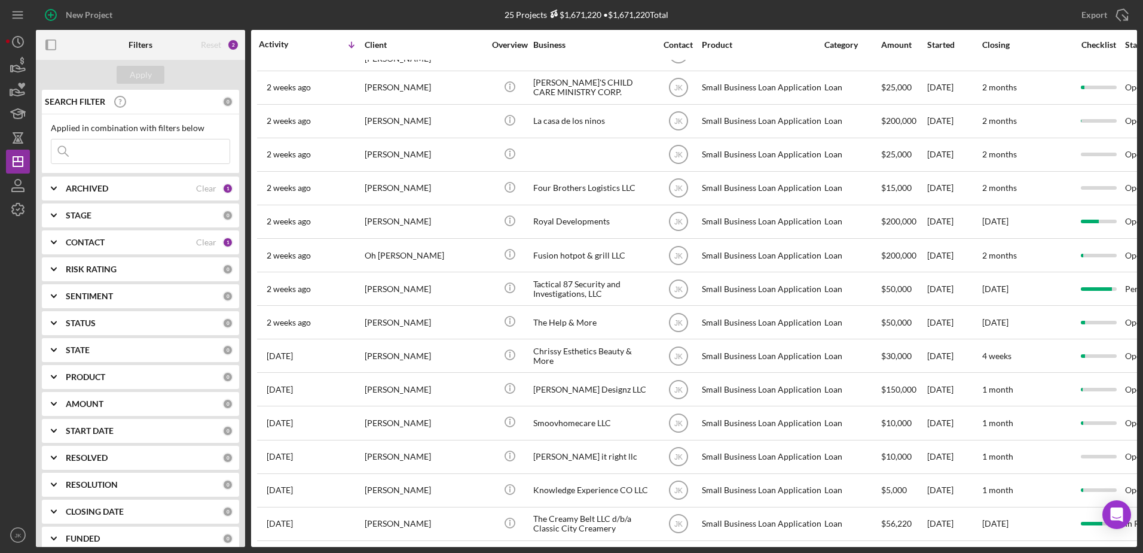
click at [109, 191] on div "ARCHIVED" at bounding box center [131, 189] width 130 height 10
click at [87, 263] on div "Archived" at bounding box center [140, 259] width 179 height 19
click at [87, 257] on label "Archived" at bounding box center [150, 257] width 160 height 12
click at [63, 257] on input "Archived" at bounding box center [57, 257] width 12 height 12
checkbox input "true"
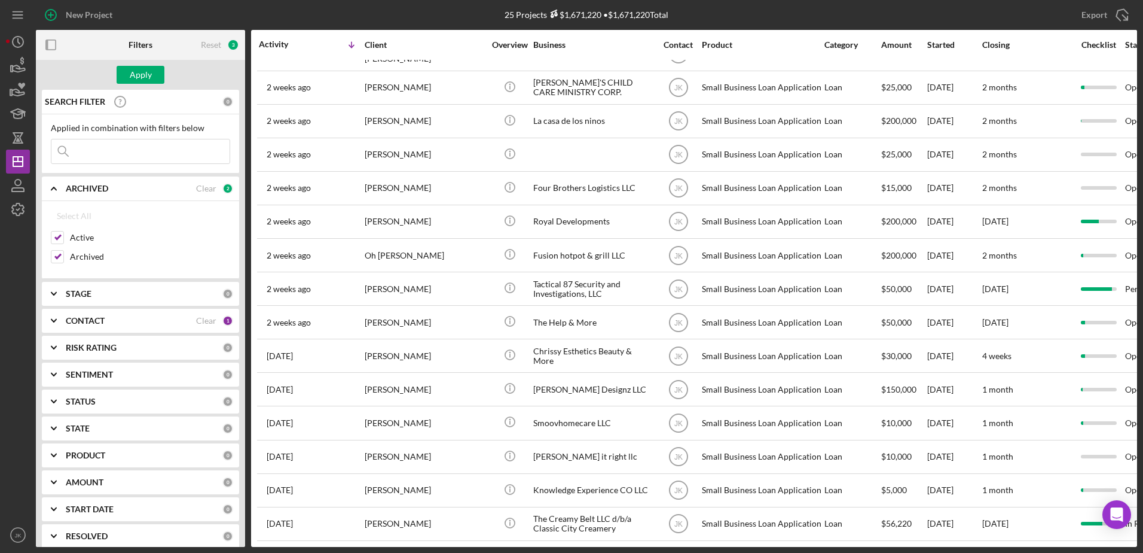
click at [135, 292] on div "STAGE" at bounding box center [144, 294] width 157 height 10
click at [130, 322] on div "CONTACT" at bounding box center [131, 321] width 130 height 10
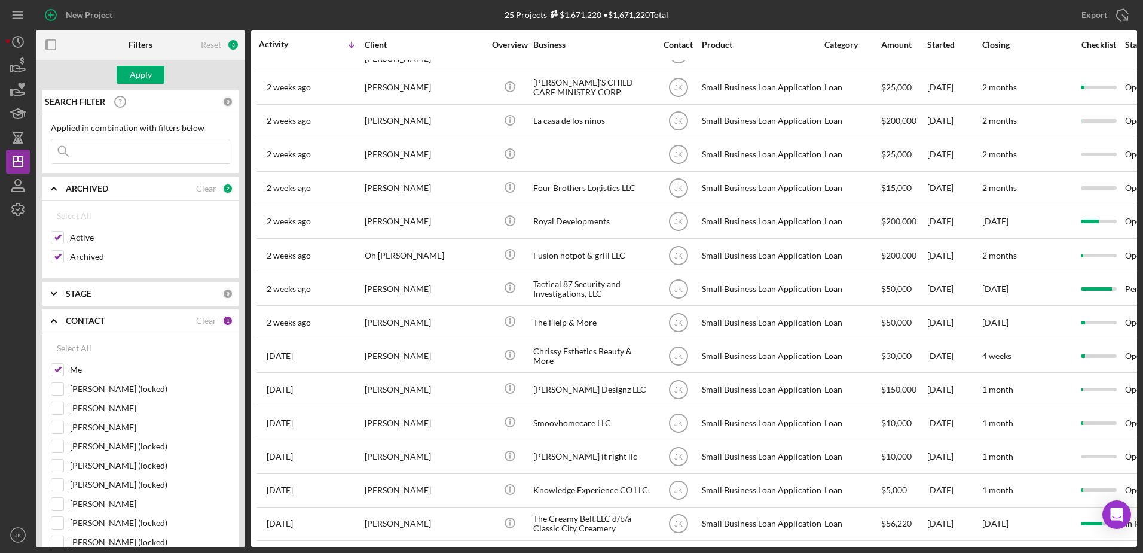
click at [130, 322] on div "CONTACT" at bounding box center [131, 321] width 130 height 10
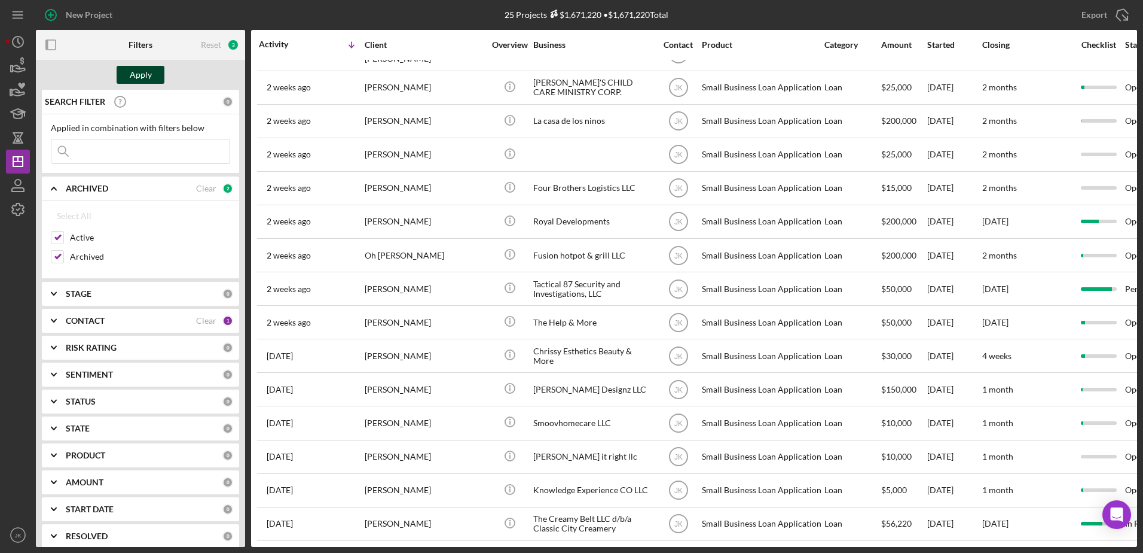
click at [147, 81] on div "Apply" at bounding box center [141, 75] width 22 height 18
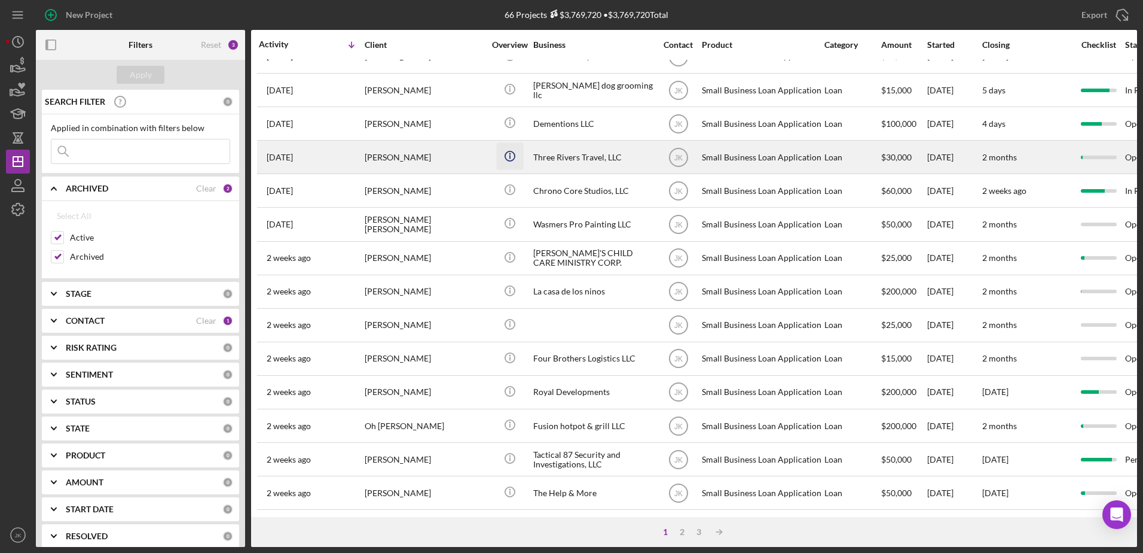
scroll to position [0, 0]
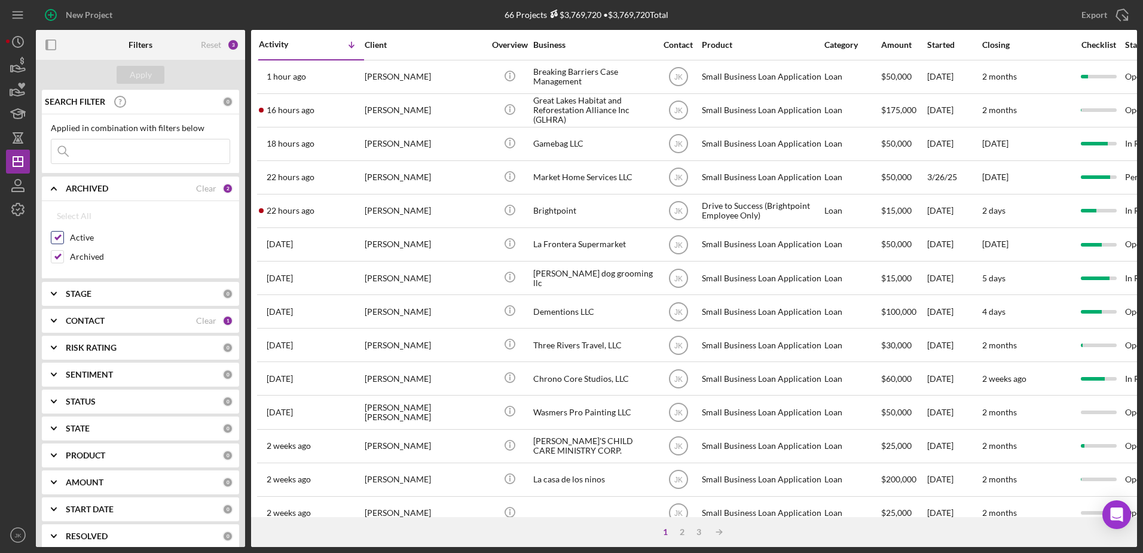
click at [89, 239] on label "Active" at bounding box center [150, 237] width 160 height 12
click at [63, 239] on input "Active" at bounding box center [57, 237] width 12 height 12
checkbox input "false"
click at [145, 80] on div "Apply" at bounding box center [141, 75] width 22 height 18
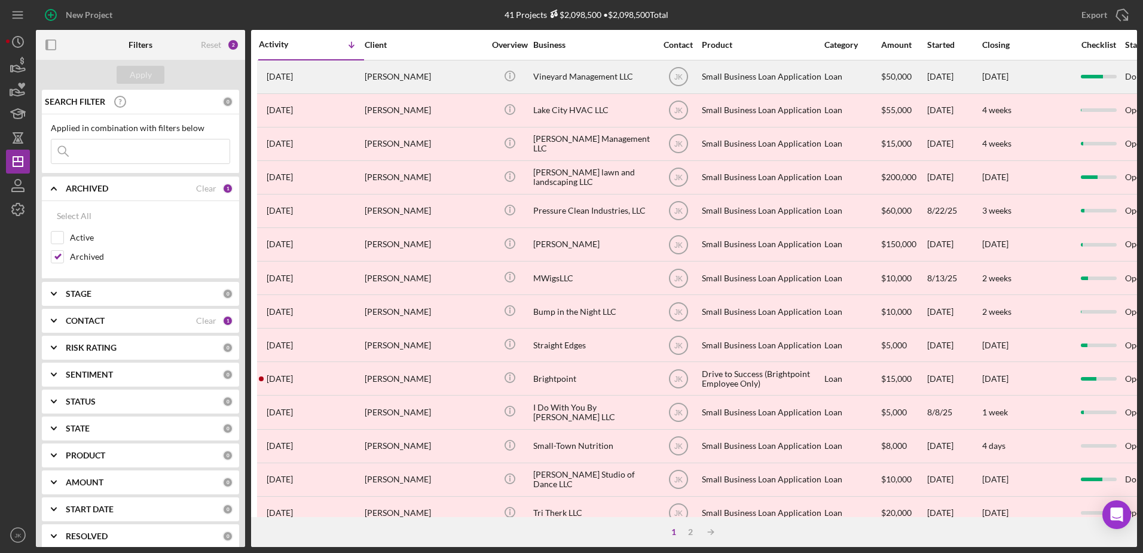
click at [441, 77] on div "[PERSON_NAME]" at bounding box center [425, 77] width 120 height 32
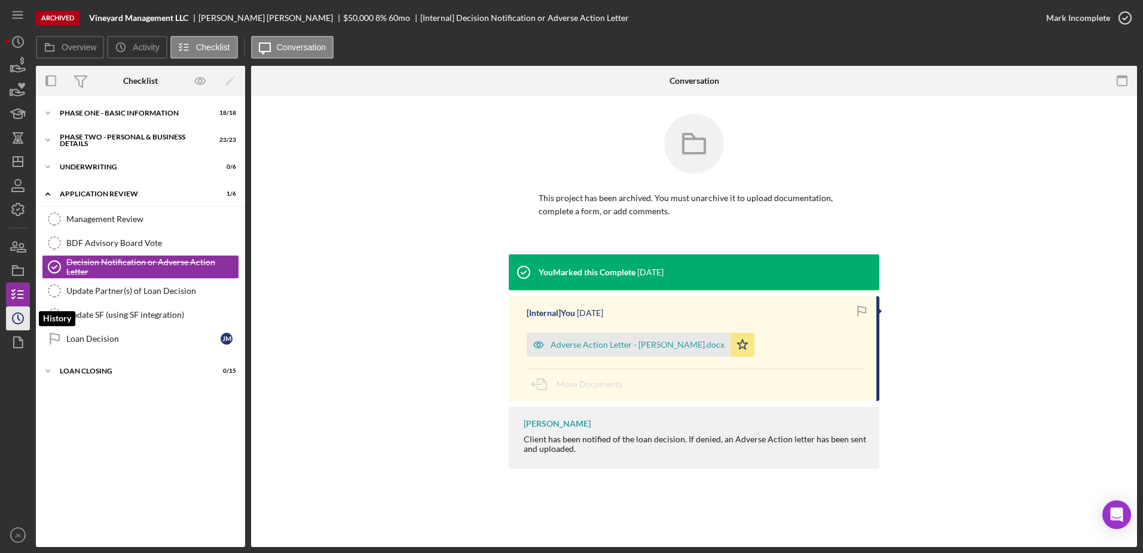
click at [20, 319] on icon "Icon/History" at bounding box center [18, 318] width 30 height 30
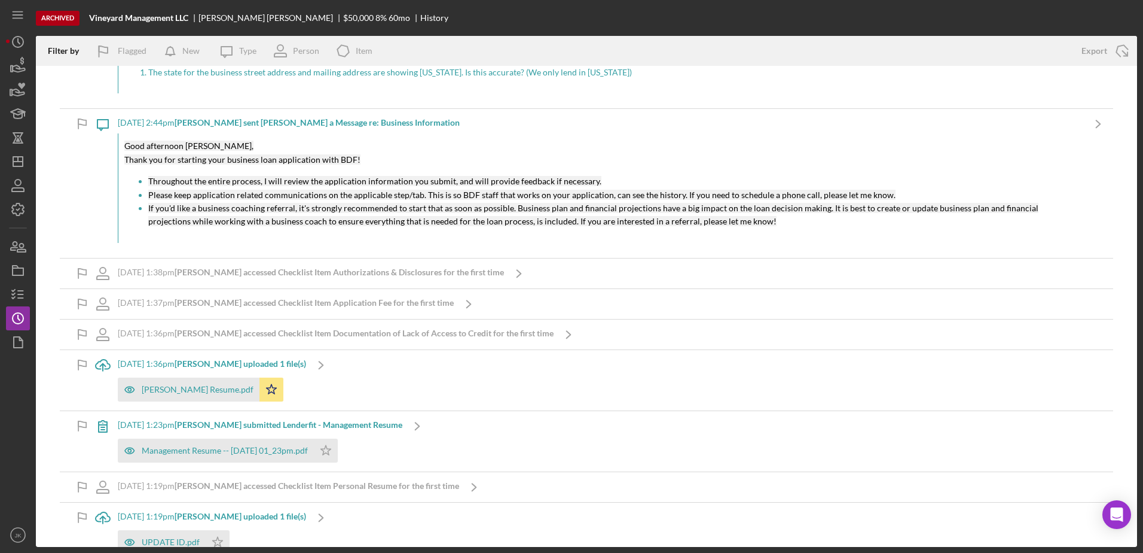
scroll to position [13280, 0]
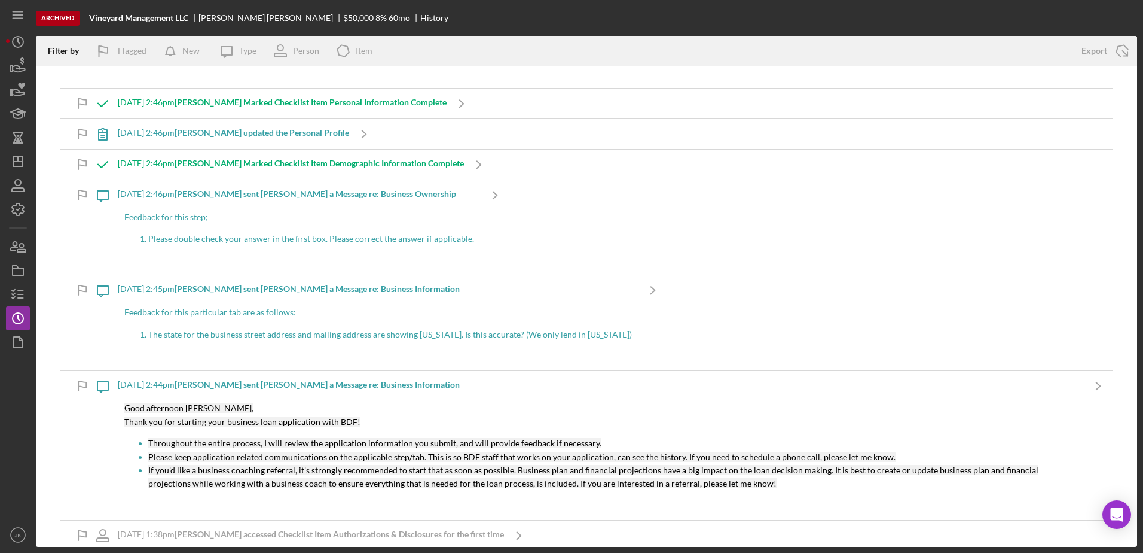
drag, startPoint x: 721, startPoint y: 379, endPoint x: 710, endPoint y: 239, distance: 140.4
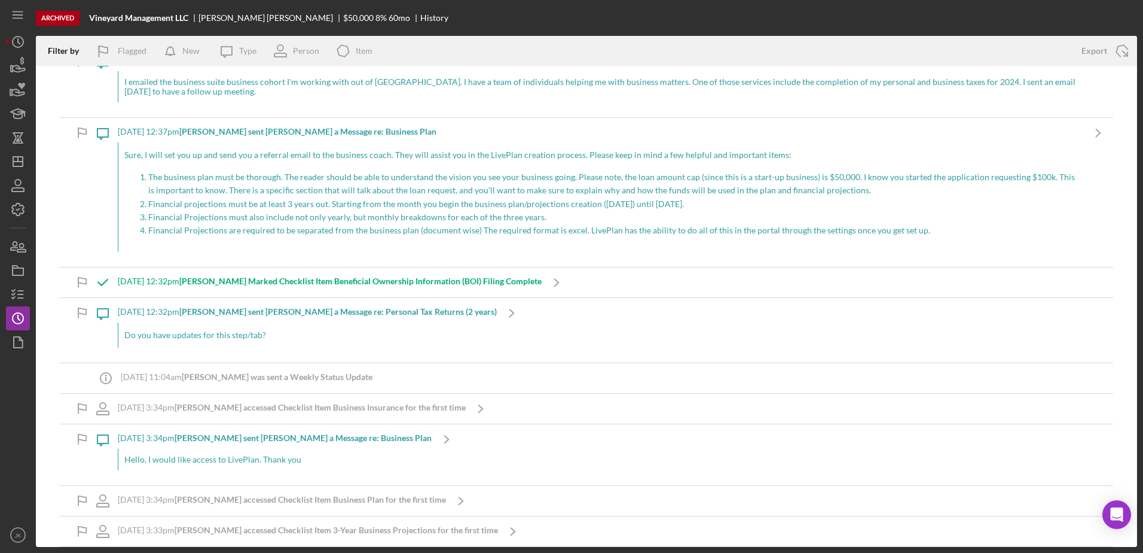
scroll to position [9165, 0]
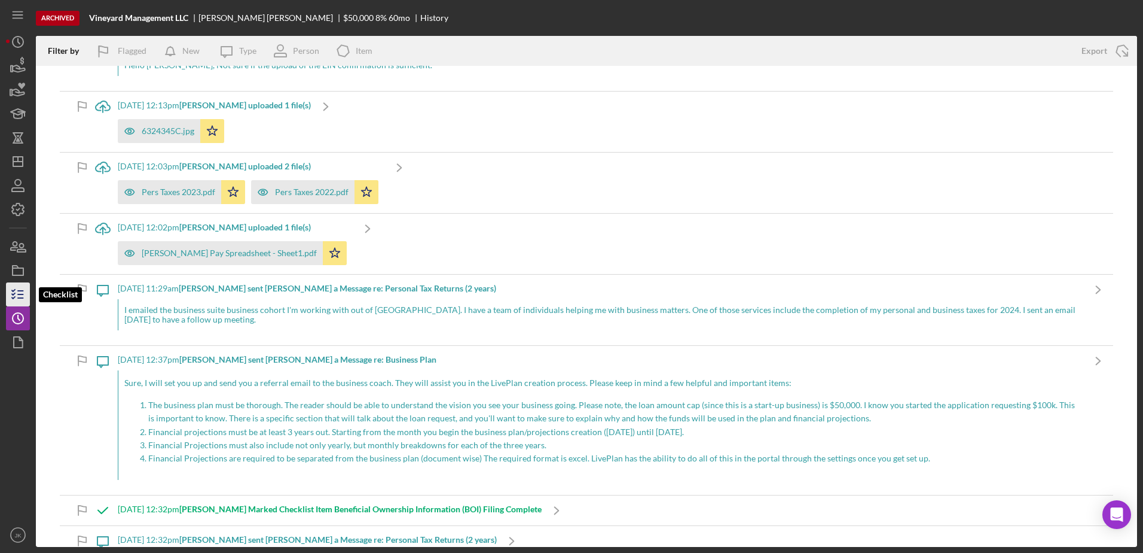
click at [20, 292] on icon "button" at bounding box center [18, 294] width 30 height 30
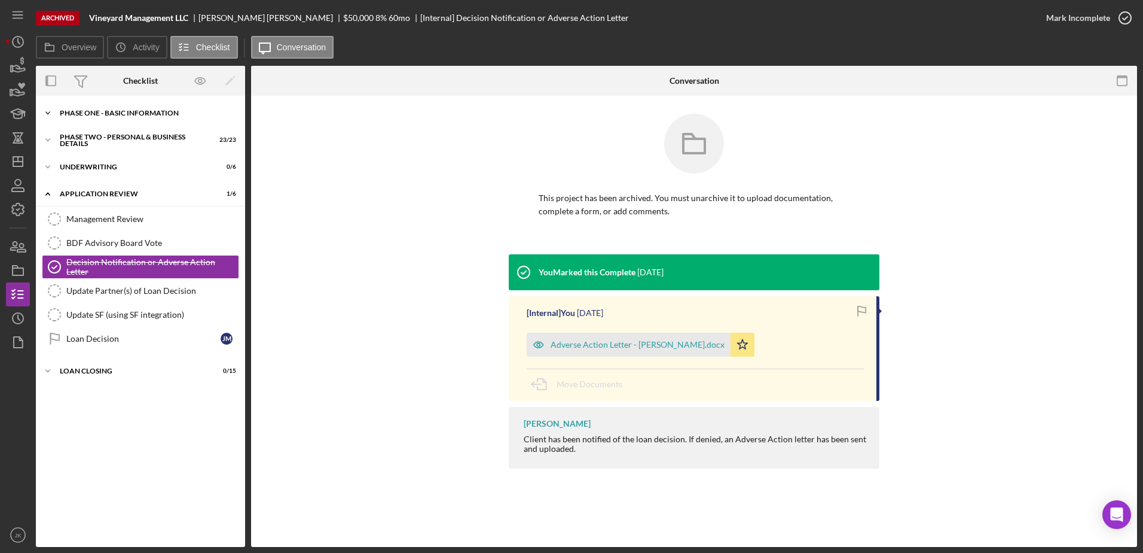
click at [109, 116] on div "Phase One - Basic Information" at bounding box center [145, 112] width 170 height 7
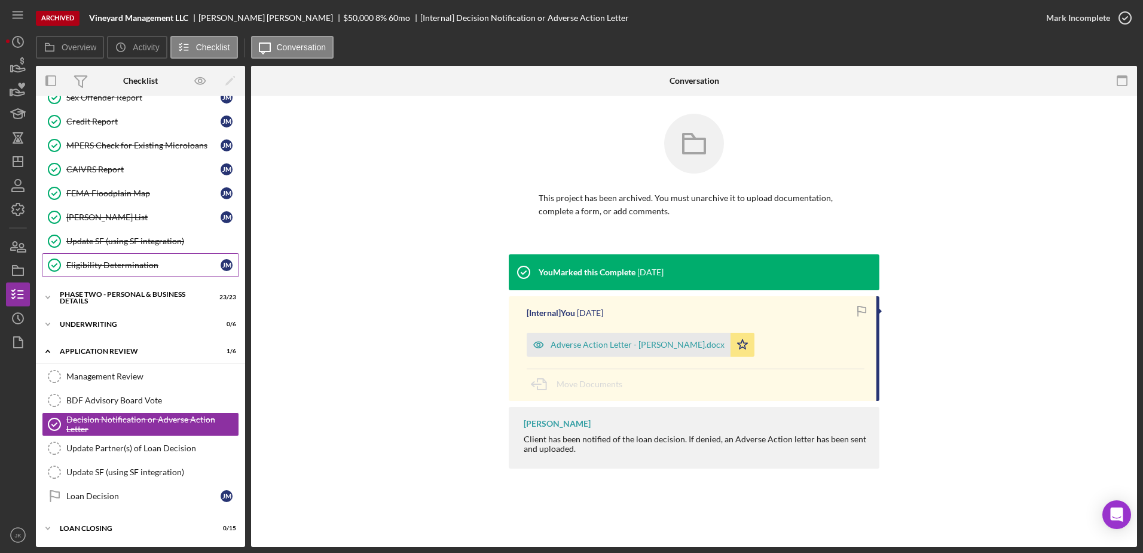
click at [111, 266] on div "Eligibility Determination" at bounding box center [143, 265] width 154 height 10
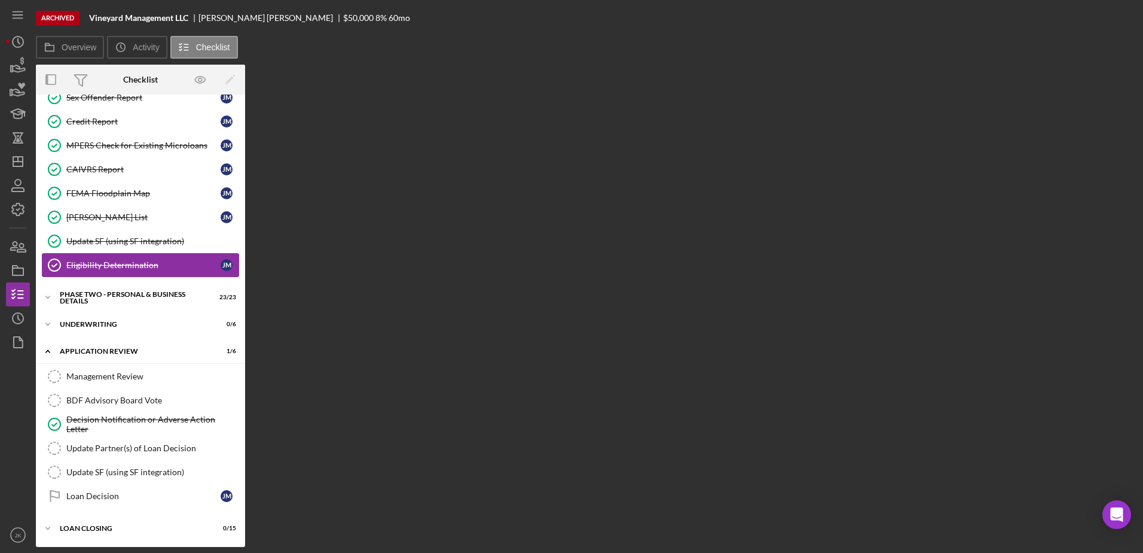
scroll to position [280, 0]
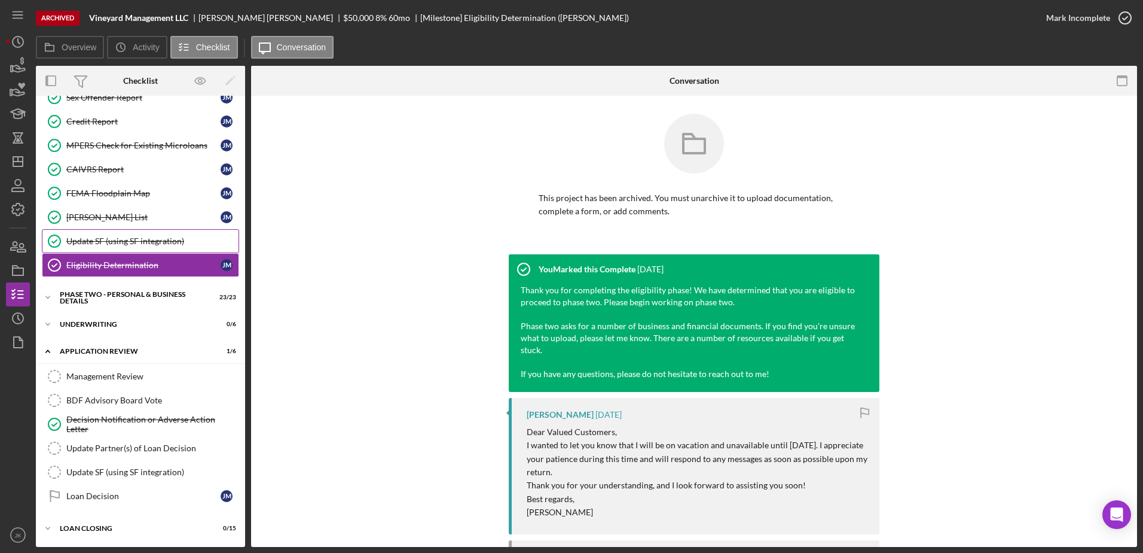
click at [115, 240] on div "Update SF (using SF integration)" at bounding box center [152, 241] width 172 height 10
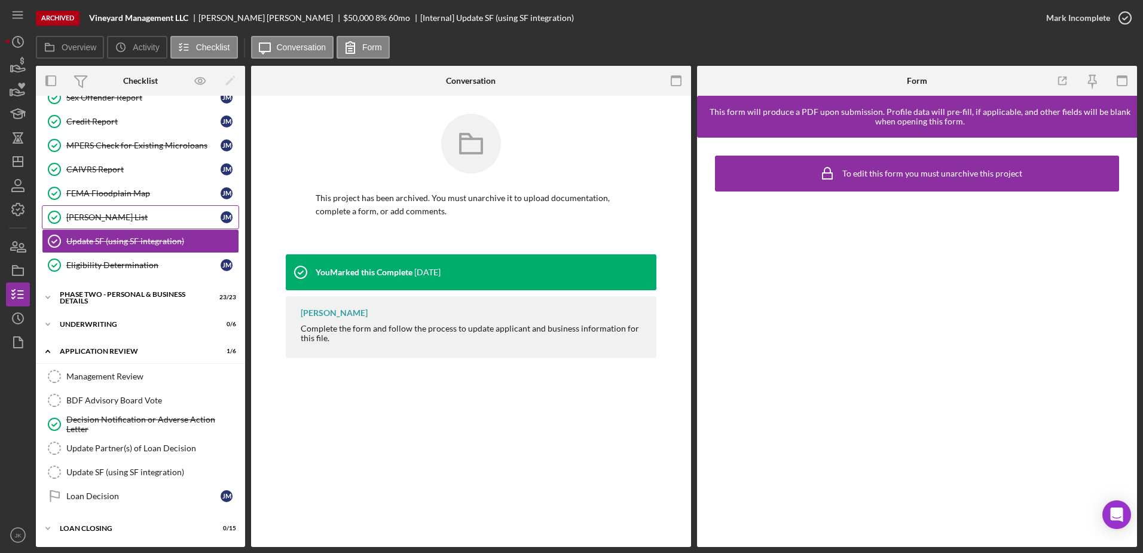
click at [118, 225] on link "[PERSON_NAME] List [PERSON_NAME] List [PERSON_NAME]" at bounding box center [140, 217] width 197 height 24
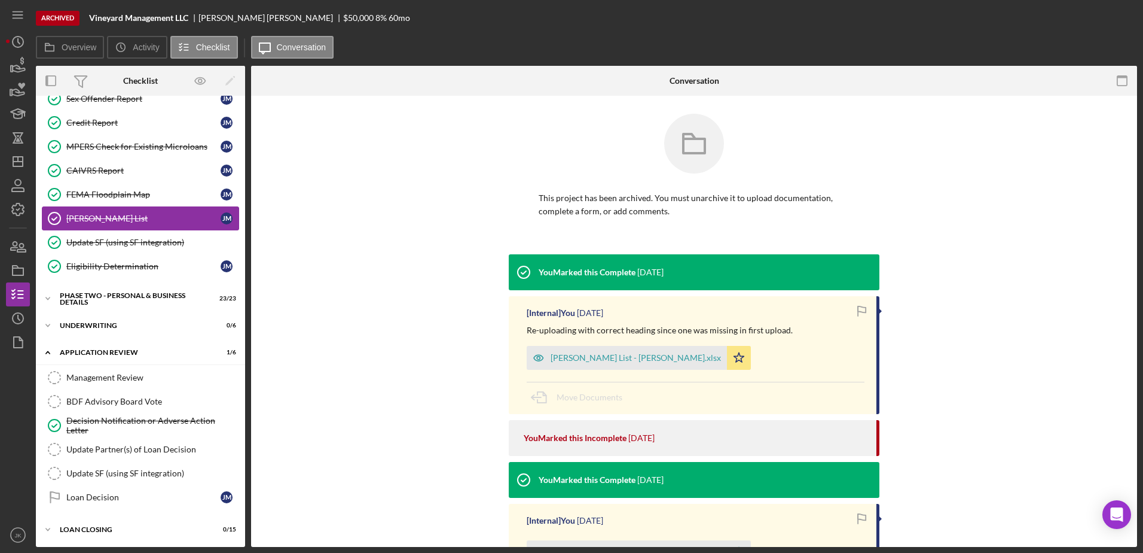
scroll to position [280, 0]
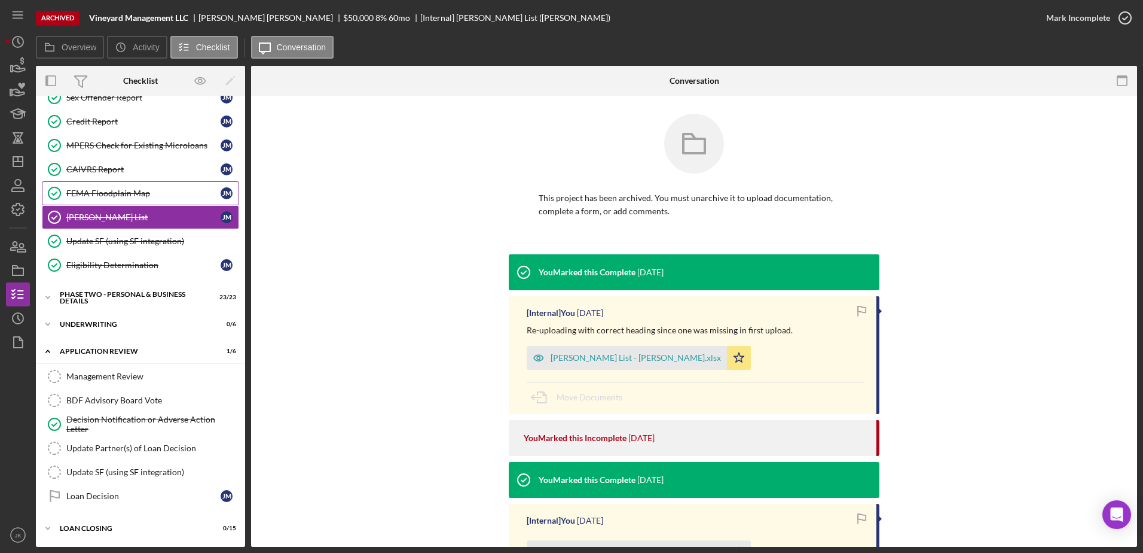
click at [144, 190] on div "FEMA Floodplain Map" at bounding box center [143, 193] width 154 height 10
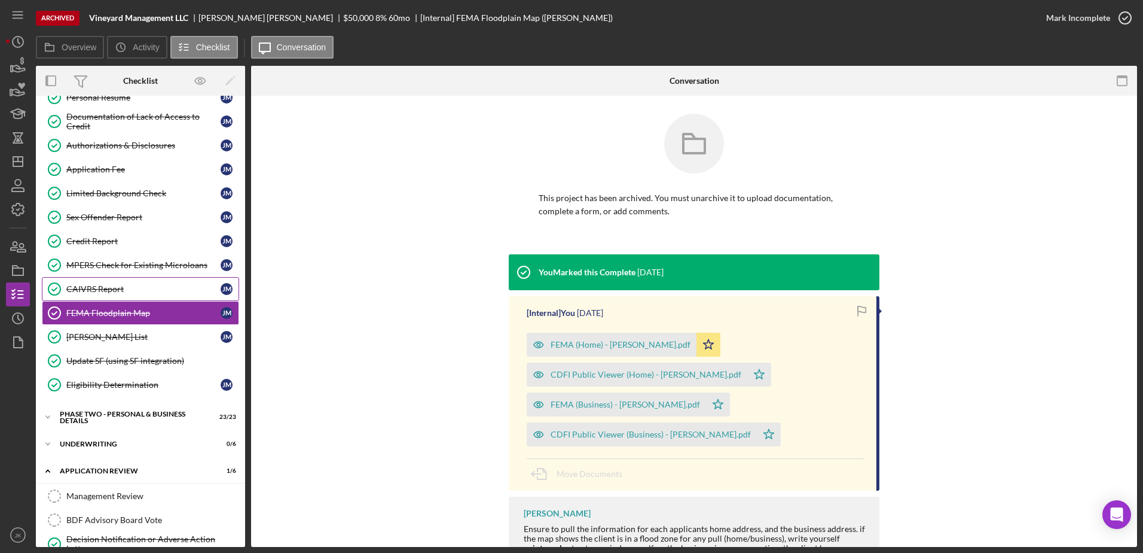
scroll to position [280, 0]
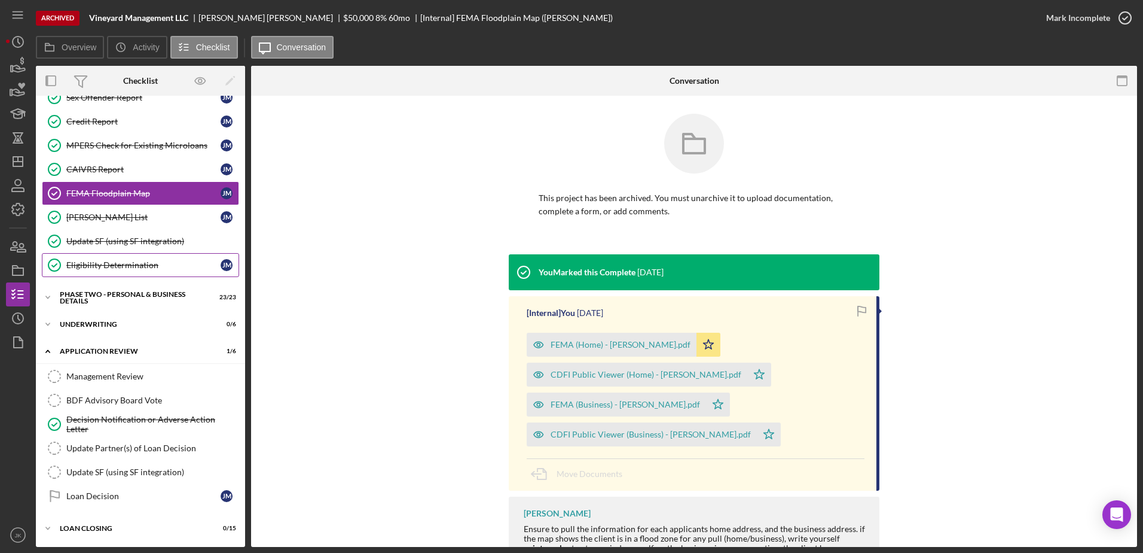
click at [115, 264] on div "Eligibility Determination" at bounding box center [143, 265] width 154 height 10
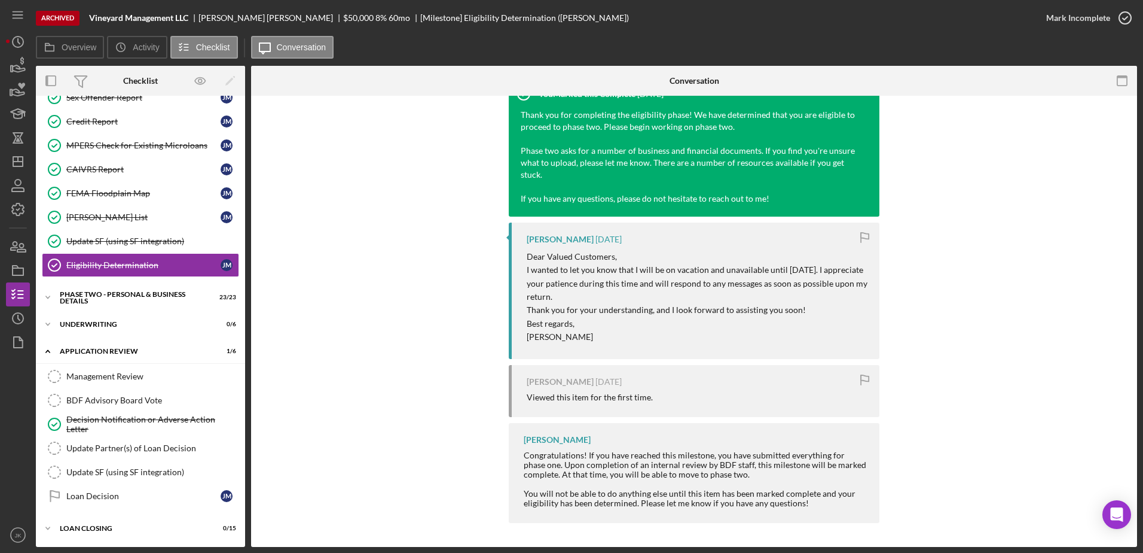
scroll to position [56, 0]
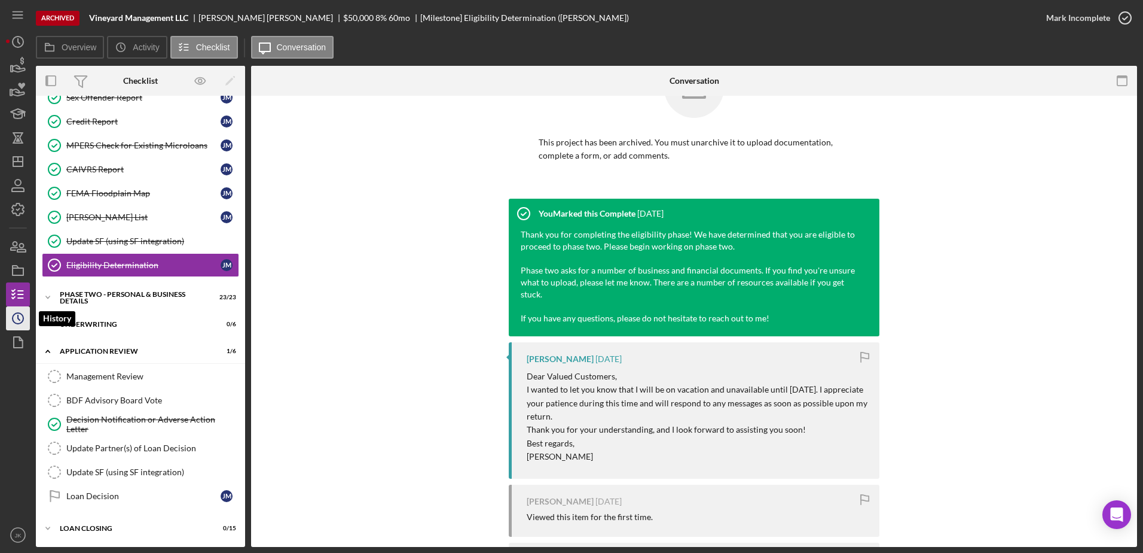
click at [23, 315] on icon "Icon/History" at bounding box center [18, 318] width 30 height 30
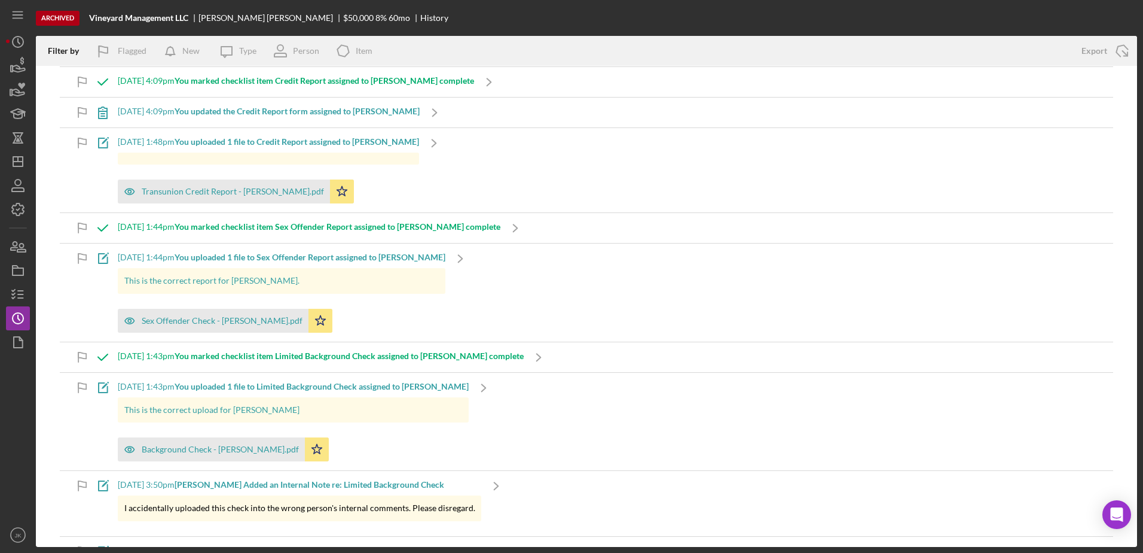
scroll to position [3592, 0]
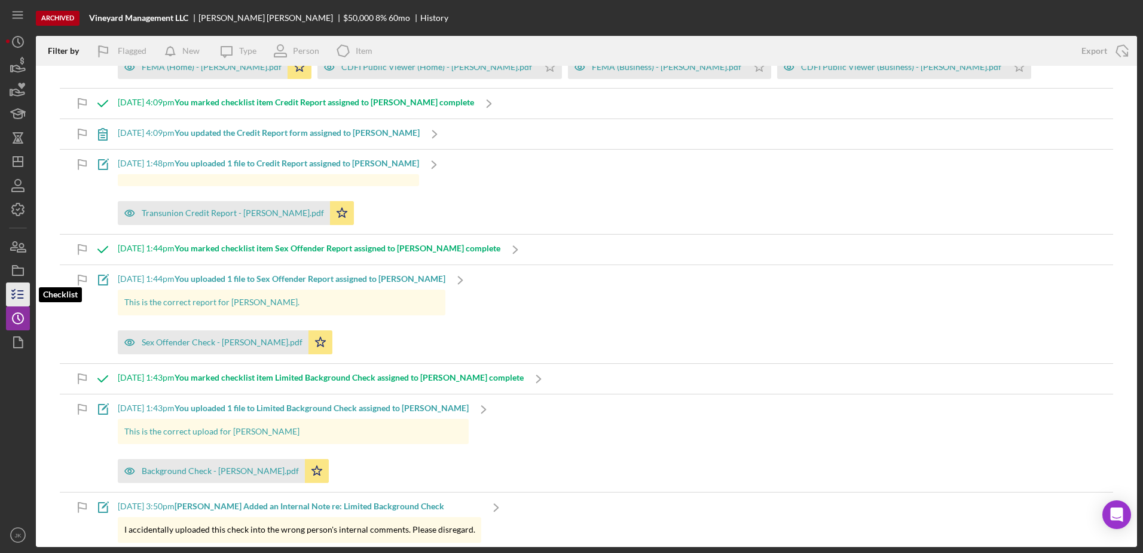
click at [20, 296] on icon "button" at bounding box center [18, 294] width 30 height 30
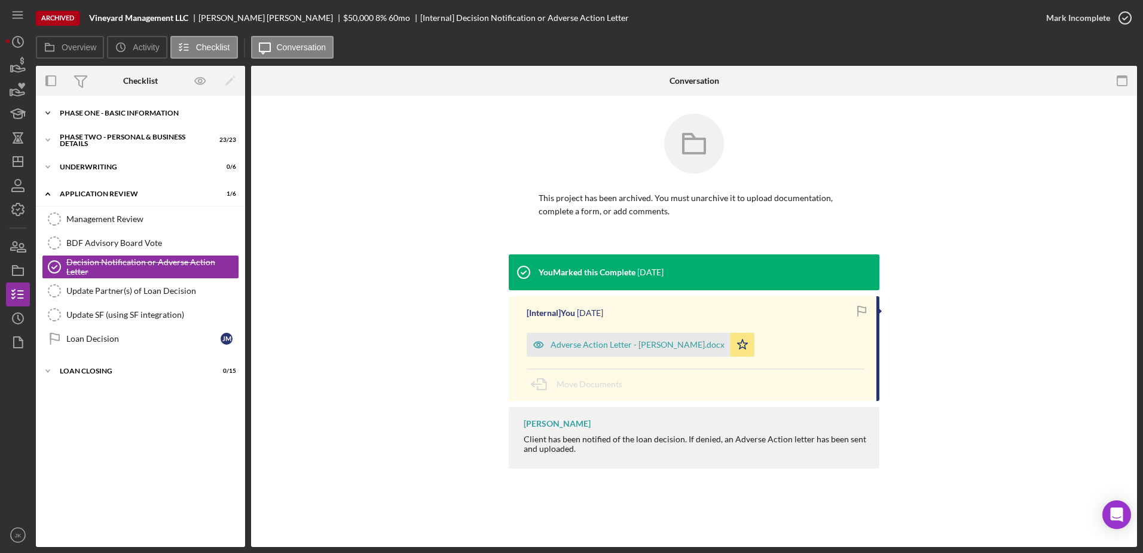
click at [133, 120] on div "Icon/Expander Phase One - Basic Information 18 / 18" at bounding box center [140, 113] width 209 height 24
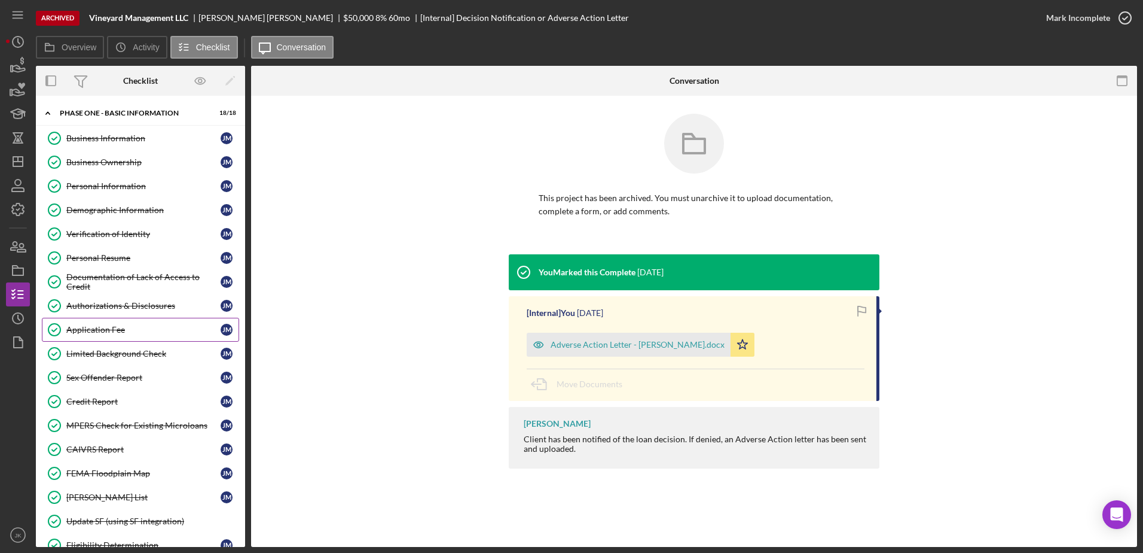
click at [111, 330] on div "Application Fee" at bounding box center [143, 330] width 154 height 10
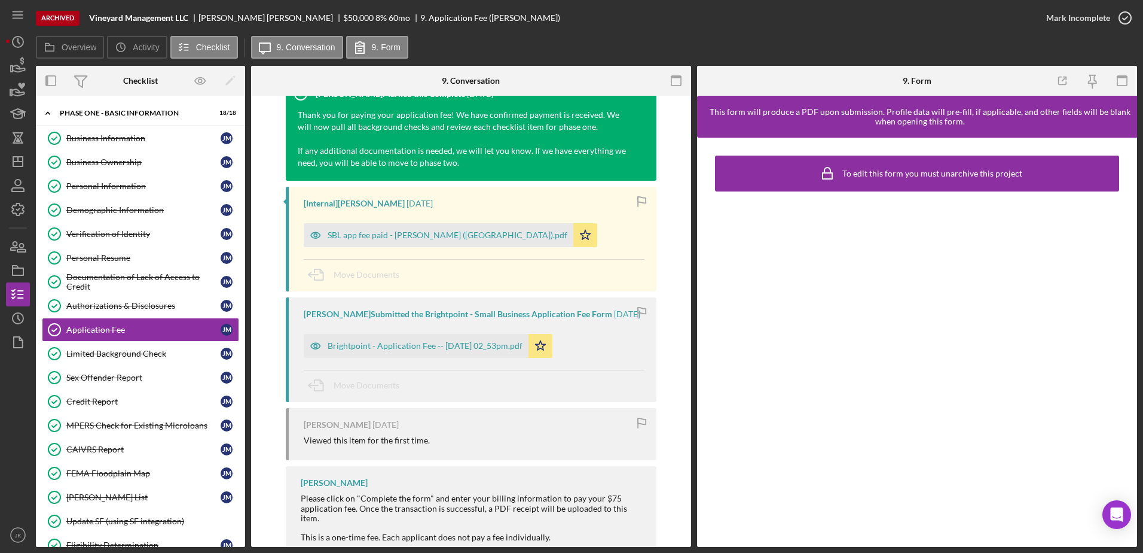
scroll to position [238, 0]
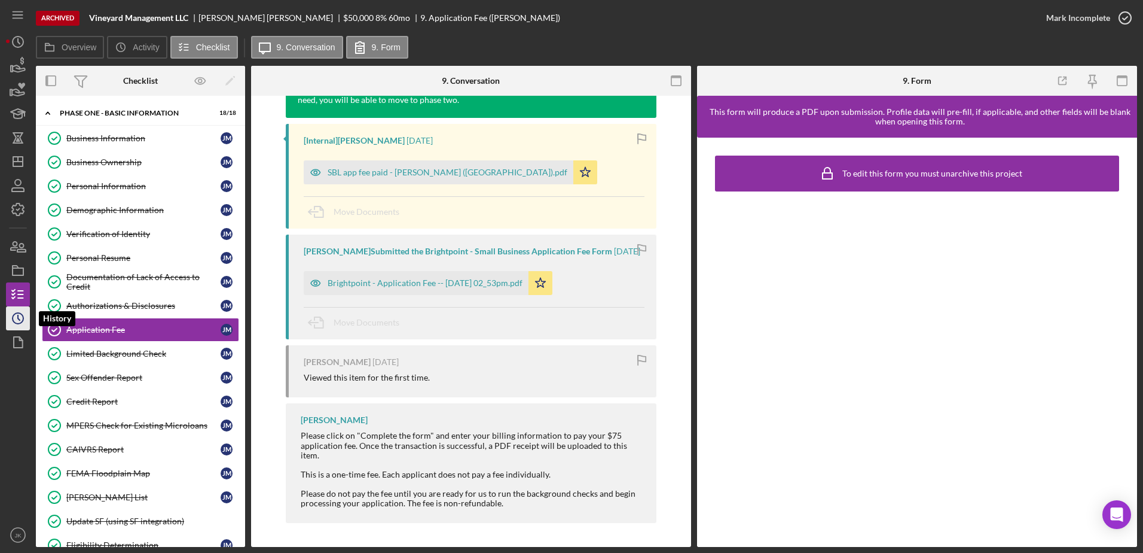
click at [17, 312] on icon "Icon/History" at bounding box center [18, 318] width 30 height 30
